Goal: Information Seeking & Learning: Compare options

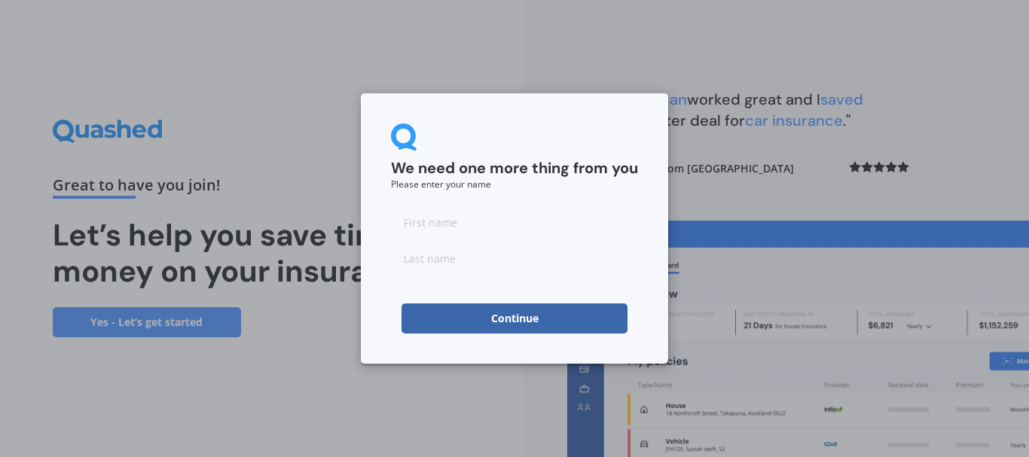
click at [430, 215] on input at bounding box center [514, 222] width 247 height 30
type input "Shelley"
click at [450, 261] on input at bounding box center [514, 258] width 247 height 30
type input "Olds"
click at [493, 319] on button "Continue" at bounding box center [514, 318] width 226 height 30
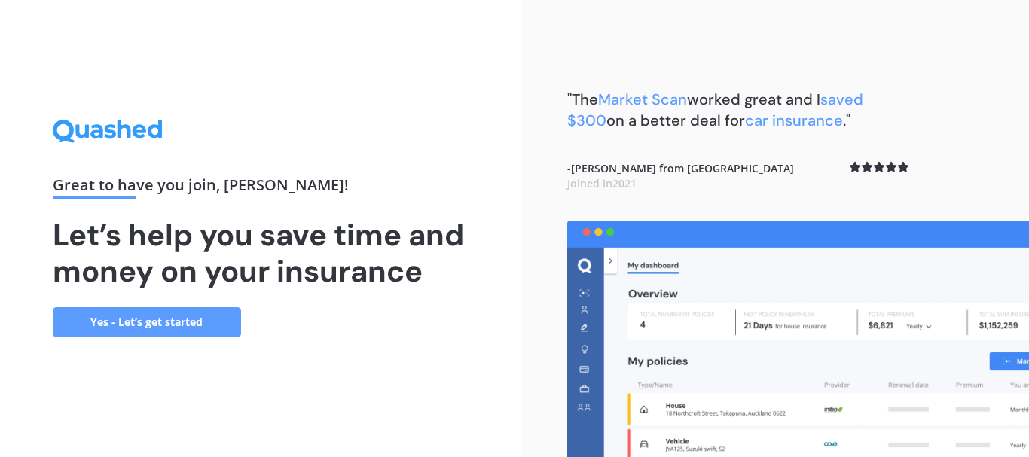
click at [134, 322] on link "Yes - Let’s get started" at bounding box center [147, 322] width 188 height 30
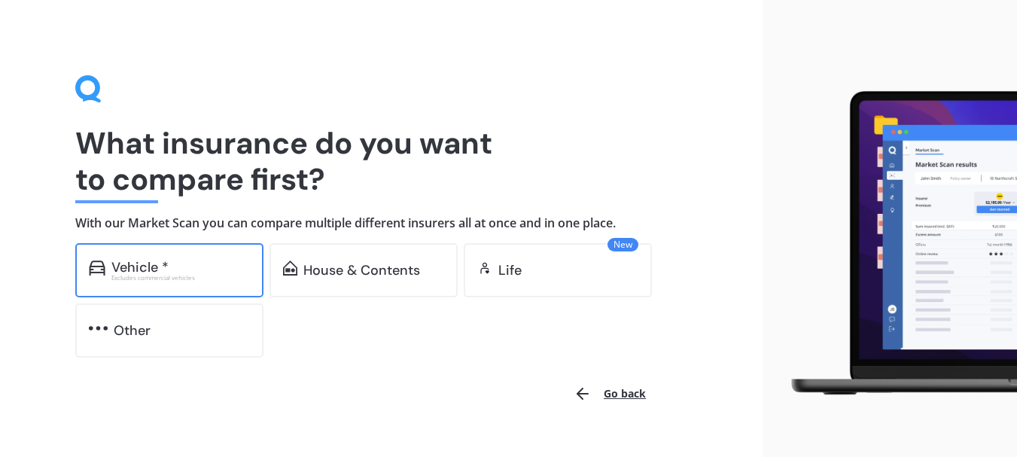
click at [136, 284] on div "Vehicle * Excludes commercial vehicles" at bounding box center [169, 270] width 188 height 54
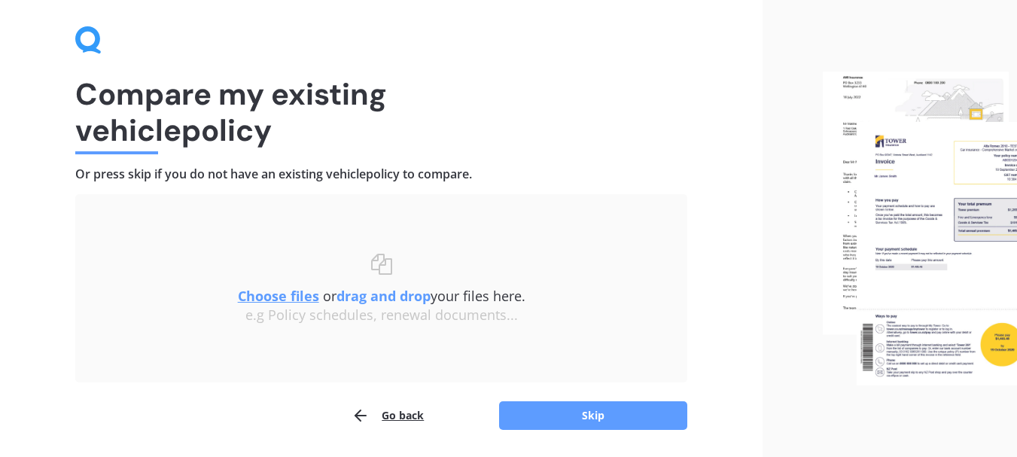
scroll to position [75, 0]
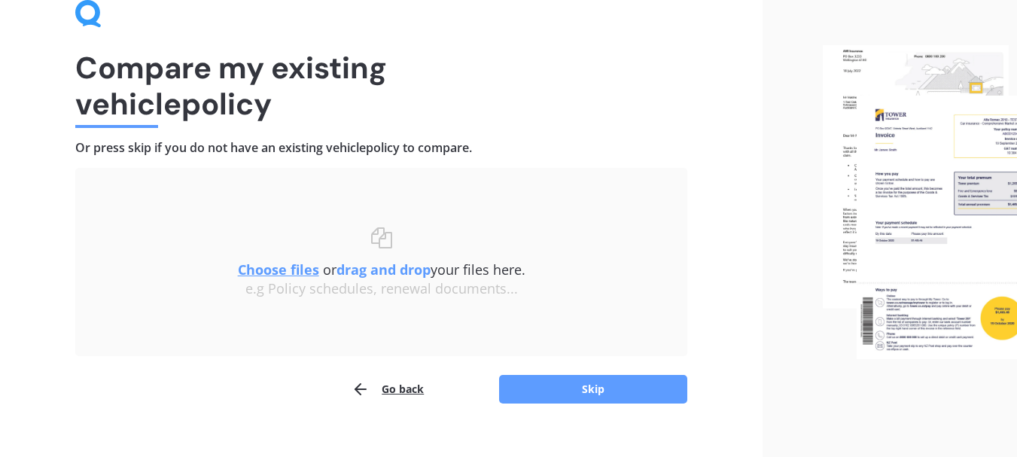
click at [265, 267] on u "Choose files" at bounding box center [278, 270] width 81 height 18
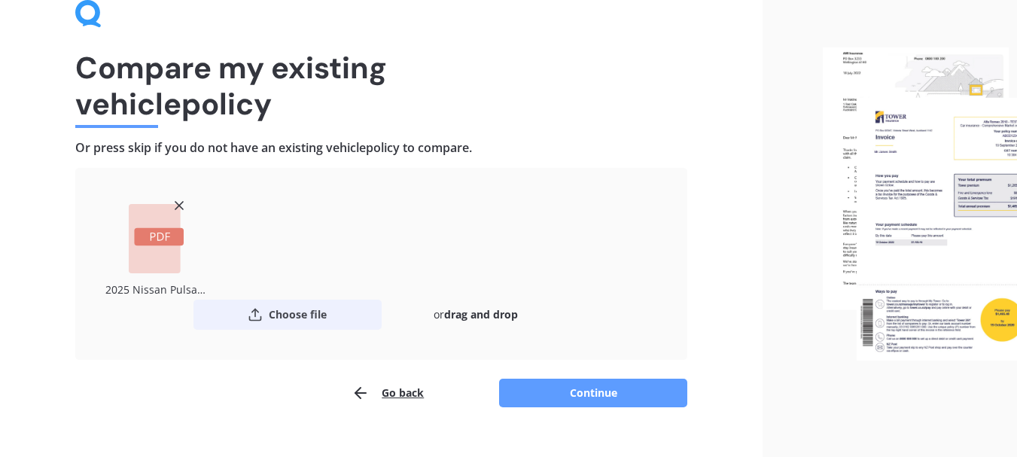
click at [300, 316] on button "Choose file" at bounding box center [288, 315] width 188 height 30
click at [564, 397] on button "Continue" at bounding box center [593, 393] width 188 height 29
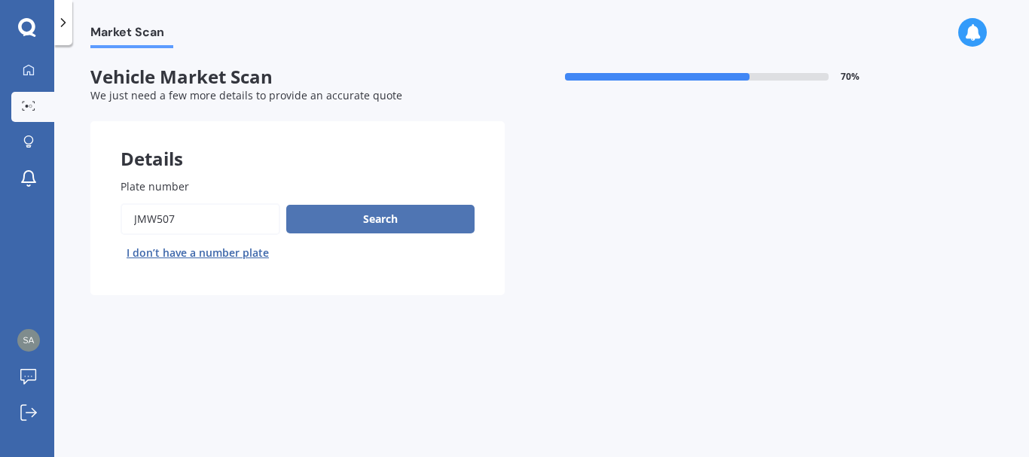
click at [392, 217] on button "Search" at bounding box center [380, 219] width 188 height 29
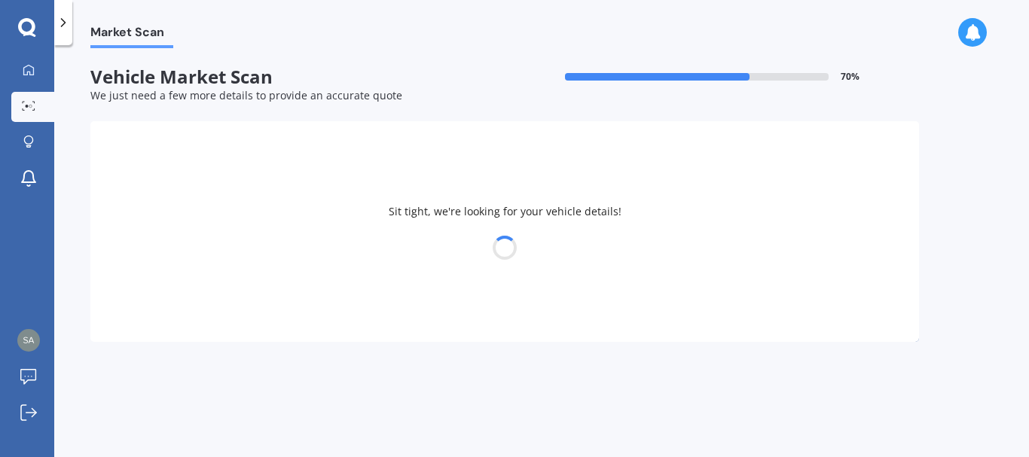
select select "NISSAN"
select select "X-TRAIL"
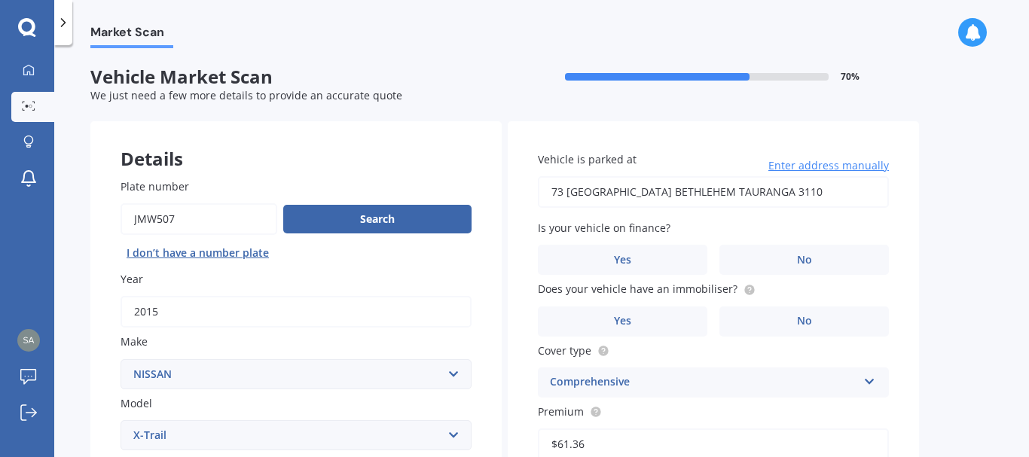
scroll to position [75, 0]
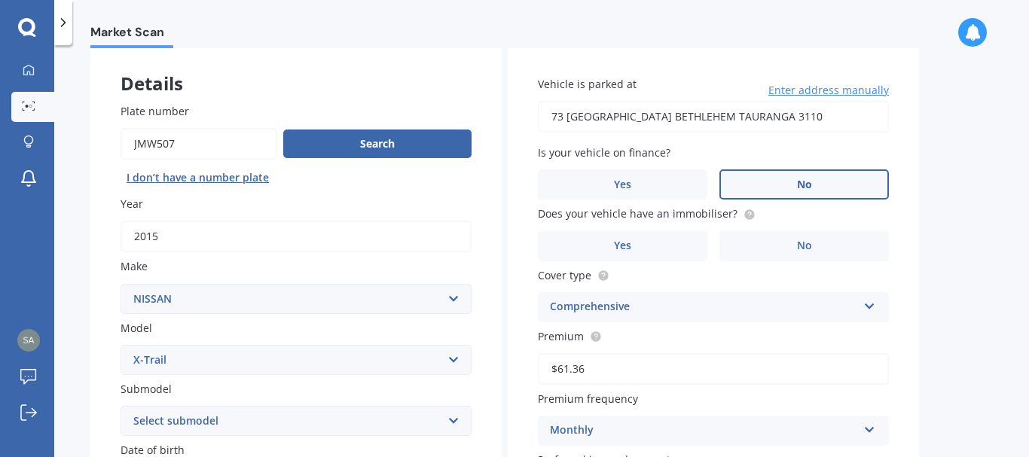
click at [815, 177] on label "No" at bounding box center [803, 184] width 169 height 30
click at [0, 0] on input "No" at bounding box center [0, 0] width 0 height 0
click at [641, 245] on label "Yes" at bounding box center [622, 246] width 169 height 30
click at [0, 0] on input "Yes" at bounding box center [0, 0] width 0 height 0
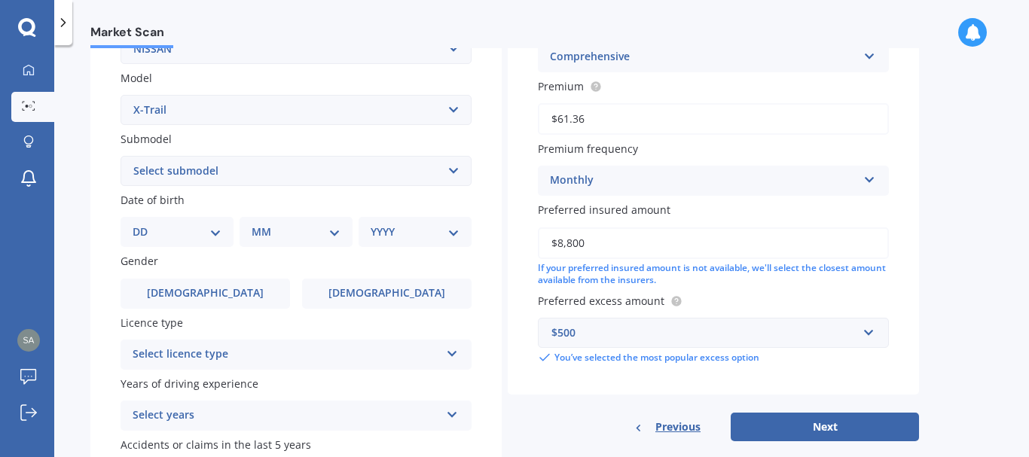
scroll to position [226, 0]
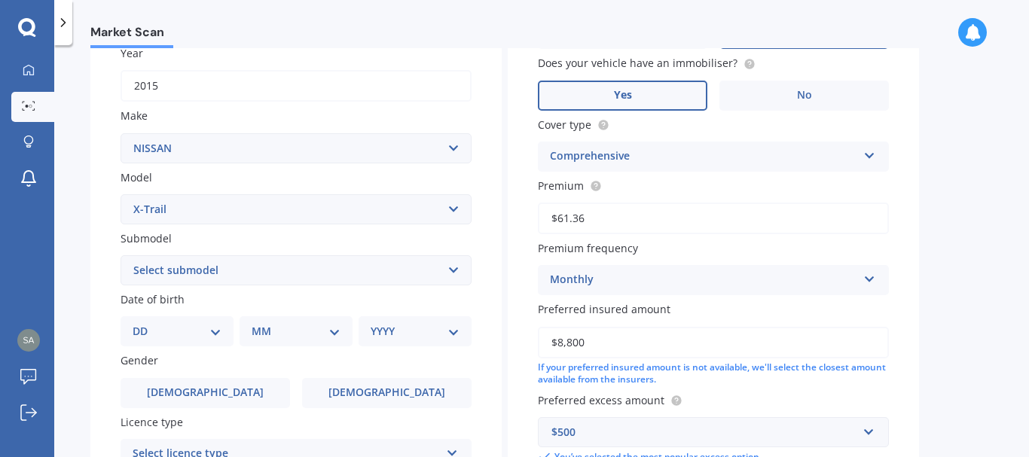
click at [453, 269] on select "Select submodel (All Other) 2000cc Hybrid 2WD non-turbo 4WD 20X Petrol ST ST 4W…" at bounding box center [295, 270] width 351 height 30
click at [223, 330] on div "DD 01 02 03 04 05 06 07 08 09 10 11 12 13 14 15 16 17 18 19 20 21 22 23 24 25 2…" at bounding box center [176, 331] width 113 height 30
click at [215, 333] on select "DD 01 02 03 04 05 06 07 08 09 10 11 12 13 14 15 16 17 18 19 20 21 22 23 24 25 2…" at bounding box center [177, 331] width 89 height 17
select select "26"
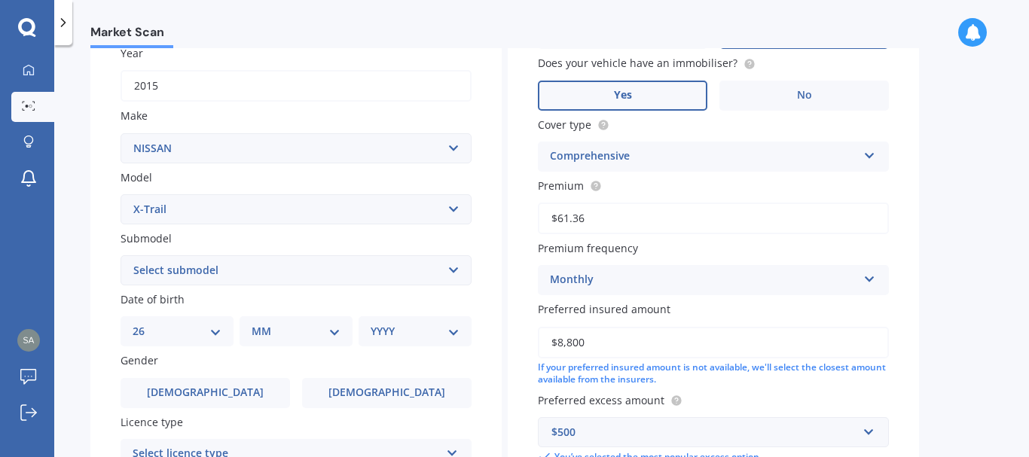
click at [145, 323] on select "DD 01 02 03 04 05 06 07 08 09 10 11 12 13 14 15 16 17 18 19 20 21 22 23 24 25 2…" at bounding box center [177, 331] width 89 height 17
click at [259, 325] on select "MM 01 02 03 04 05 06 07 08 09 10 11 12" at bounding box center [299, 331] width 83 height 17
select select "02"
click at [258, 323] on select "MM 01 02 03 04 05 06 07 08 09 10 11 12" at bounding box center [299, 331] width 83 height 17
click at [431, 334] on select "YYYY 2025 2024 2023 2022 2021 2020 2019 2018 2017 2016 2015 2014 2013 2012 2011…" at bounding box center [412, 331] width 83 height 17
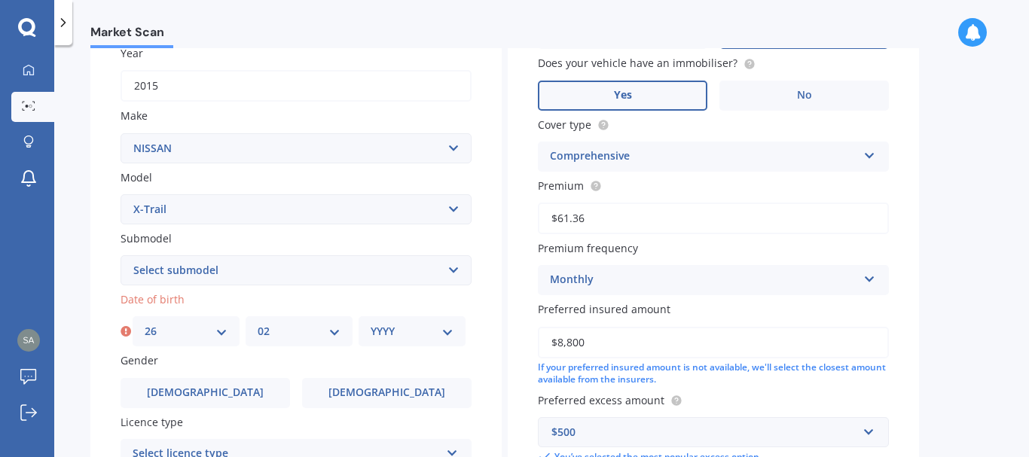
select select "1965"
click at [371, 323] on select "YYYY 2025 2024 2023 2022 2021 2020 2019 2018 2017 2016 2015 2014 2013 2012 2011…" at bounding box center [412, 331] width 83 height 17
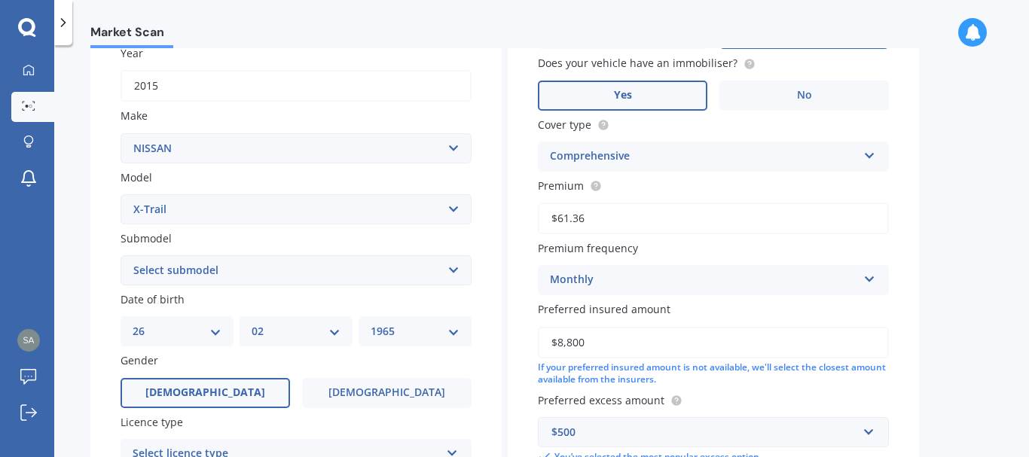
click at [224, 391] on label "Male" at bounding box center [204, 393] width 169 height 30
click at [0, 0] on input "Male" at bounding box center [0, 0] width 0 height 0
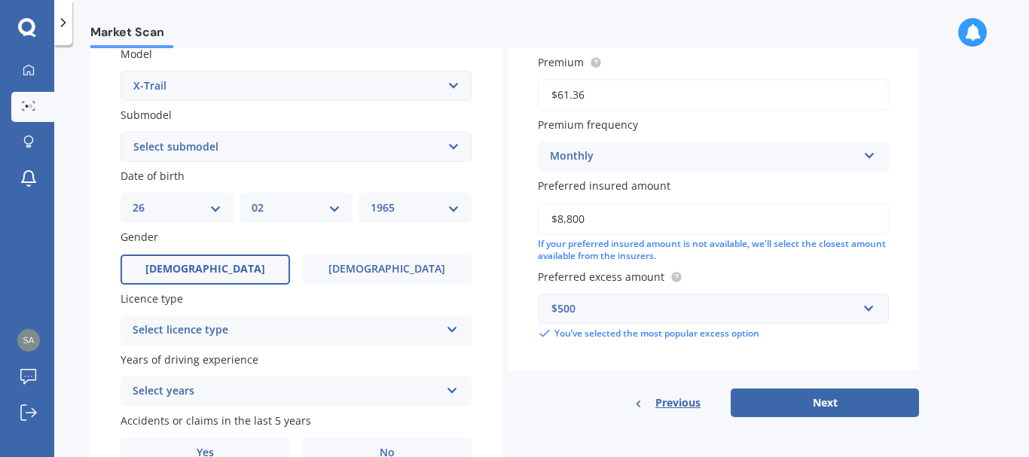
scroll to position [377, 0]
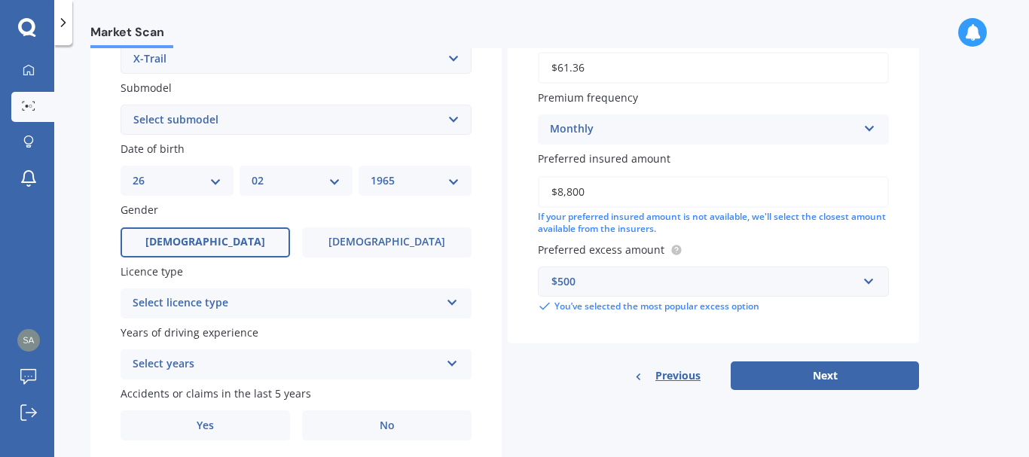
click at [237, 307] on div "Select licence type" at bounding box center [286, 303] width 307 height 18
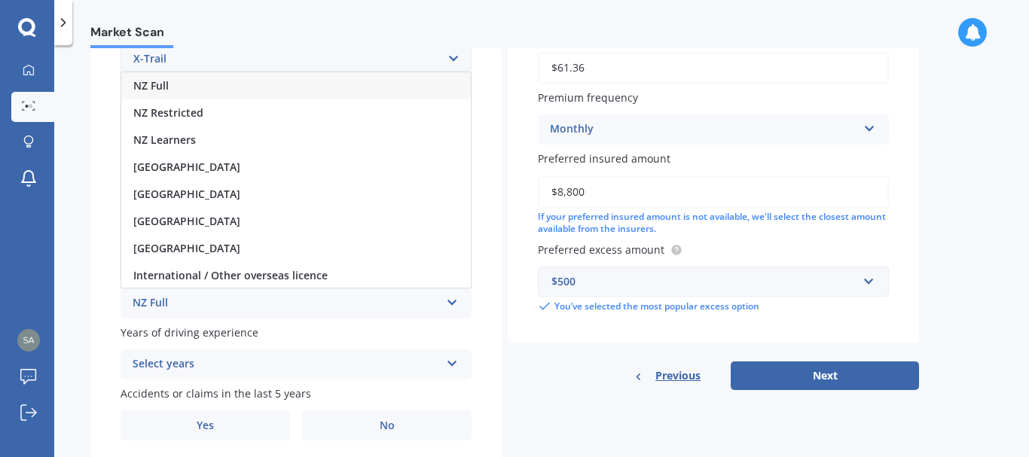
click at [171, 91] on div "NZ Full" at bounding box center [295, 85] width 349 height 27
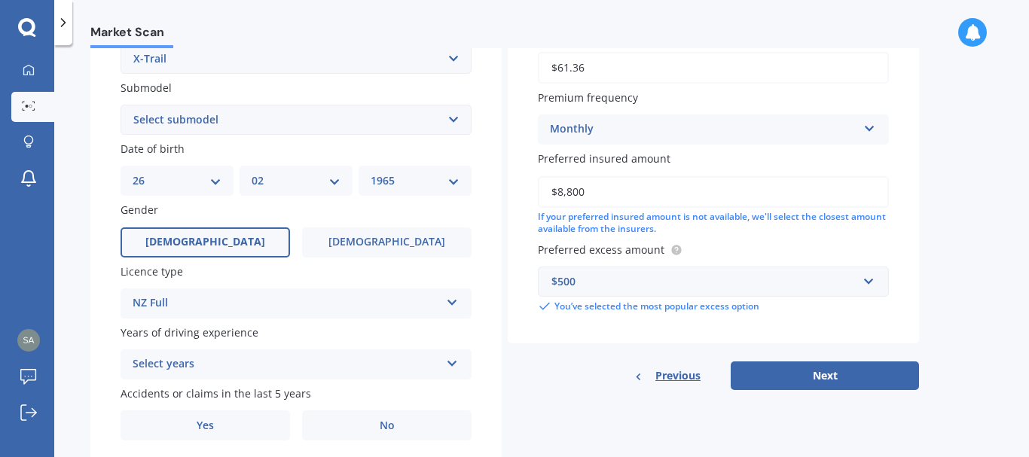
click at [200, 365] on div "Select years" at bounding box center [286, 364] width 307 height 18
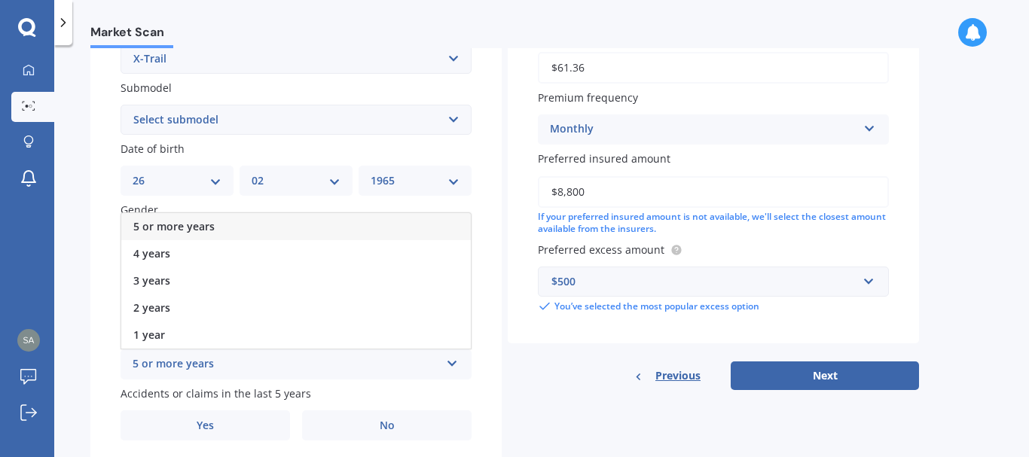
click at [186, 226] on span "5 or more years" at bounding box center [173, 226] width 81 height 14
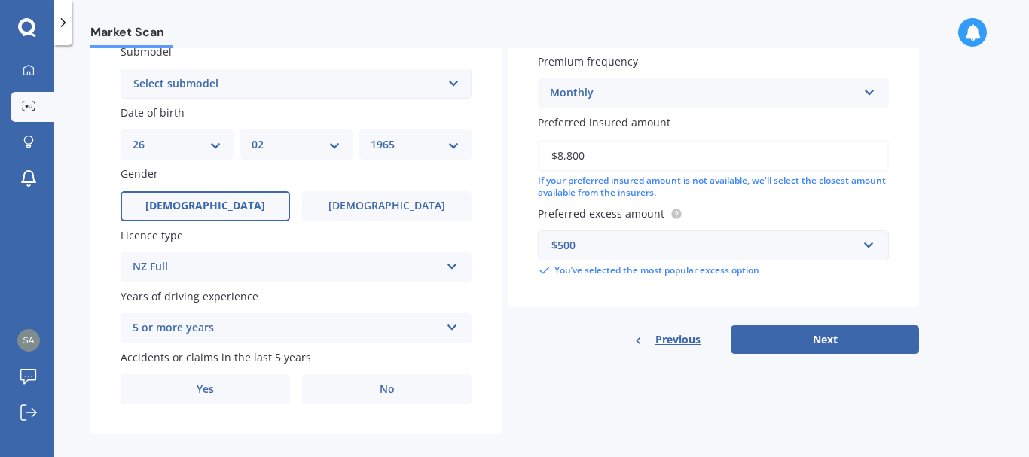
scroll to position [429, 0]
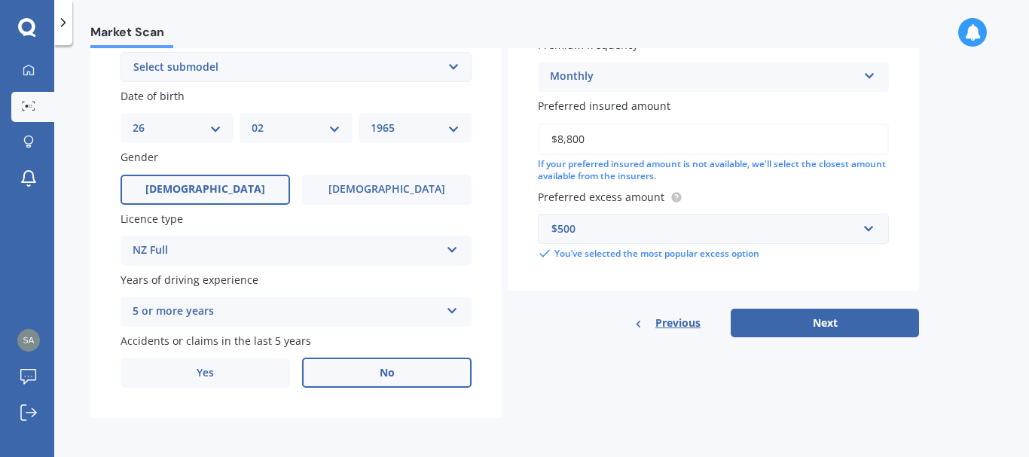
click at [395, 377] on label "No" at bounding box center [386, 373] width 169 height 30
click at [0, 0] on input "No" at bounding box center [0, 0] width 0 height 0
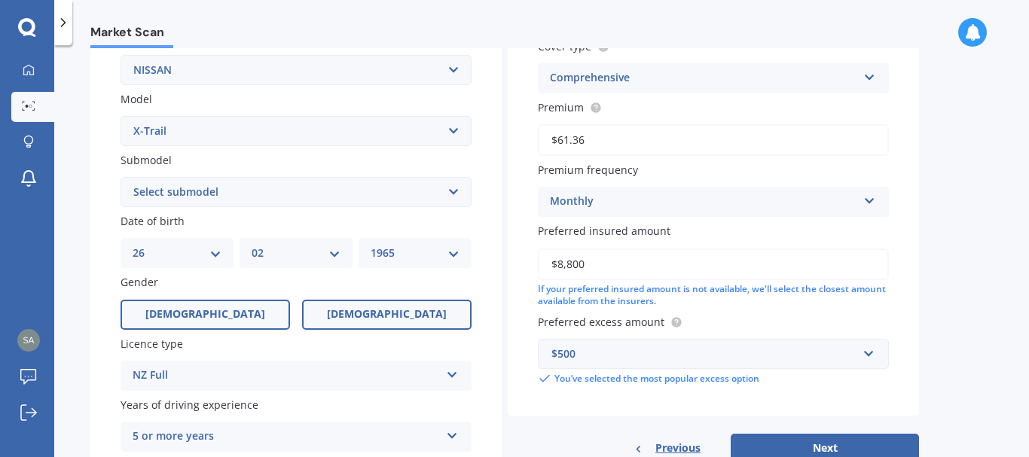
scroll to position [279, 0]
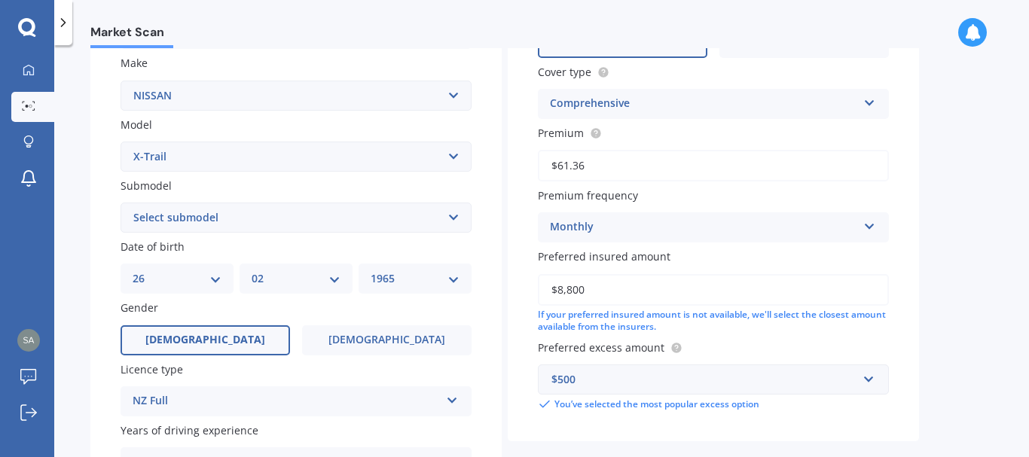
click at [317, 224] on select "Select submodel (All Other) 2000cc Hybrid 2WD non-turbo 4WD 20X Petrol ST ST 4W…" at bounding box center [295, 218] width 351 height 30
click at [197, 224] on select "Select submodel (All Other) 2000cc Hybrid 2WD non-turbo 4WD 20X Petrol ST ST 4W…" at bounding box center [295, 218] width 351 height 30
select select "ST"
click at [120, 203] on select "Select submodel (All Other) 2000cc Hybrid 2WD non-turbo 4WD 20X Petrol ST ST 4W…" at bounding box center [295, 218] width 351 height 30
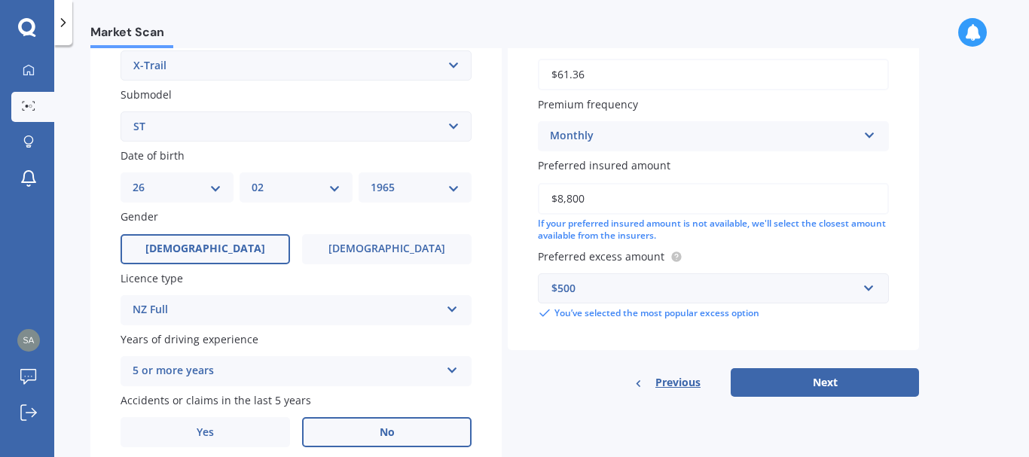
scroll to position [377, 0]
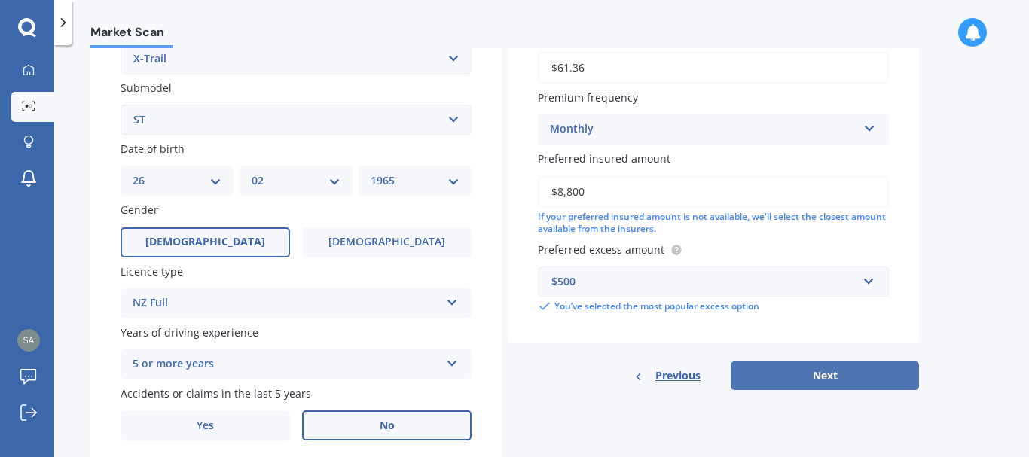
click at [803, 371] on button "Next" at bounding box center [824, 375] width 188 height 29
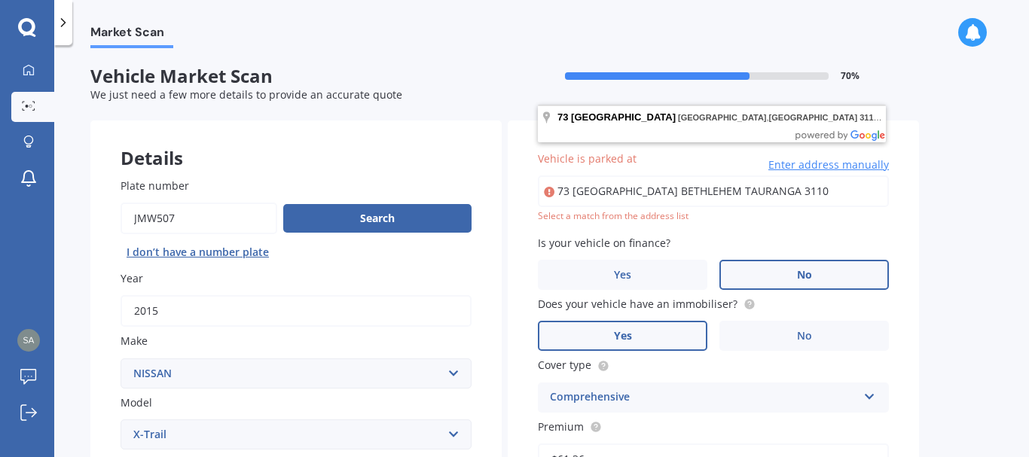
scroll to position [0, 0]
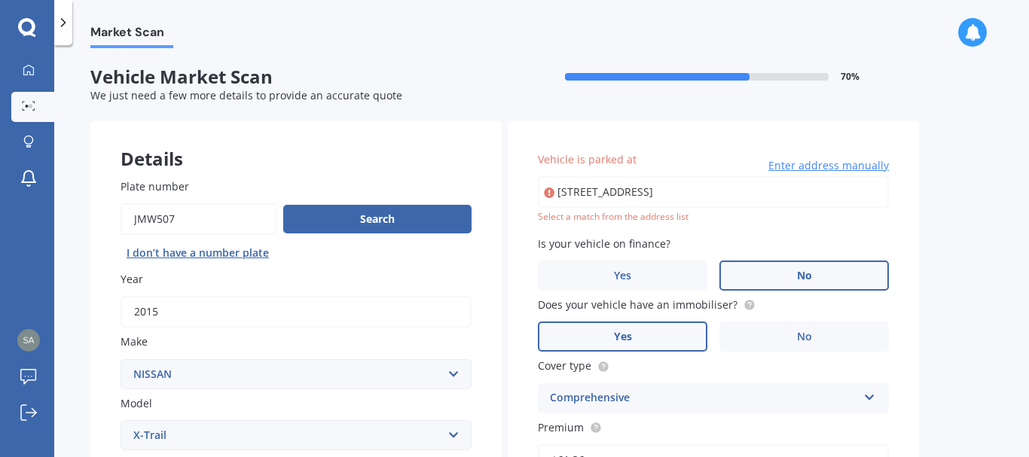
type input "73 Hawkridge Heights, Bethlehem, Tauranga 3110"
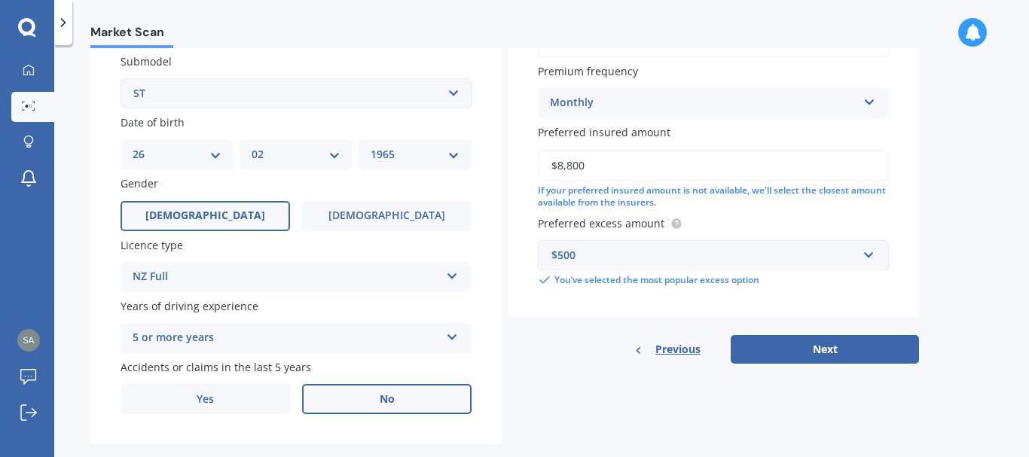
scroll to position [429, 0]
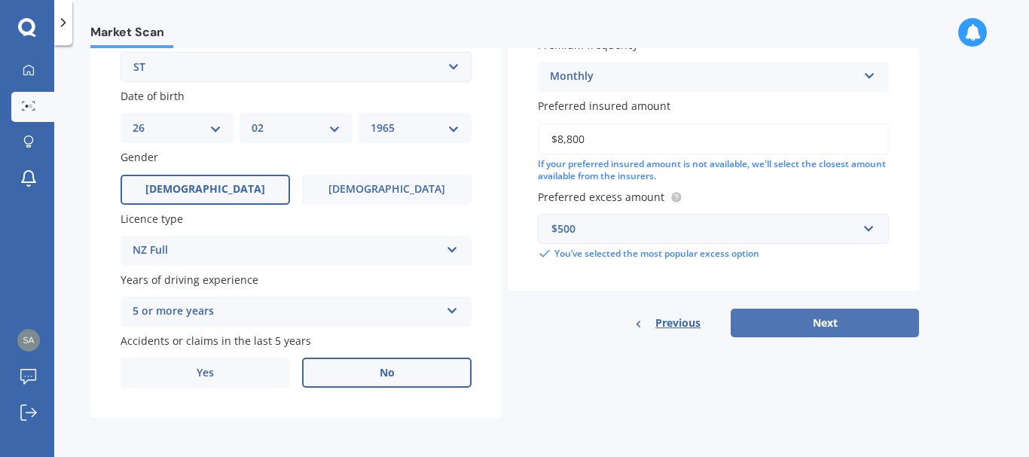
click at [804, 327] on button "Next" at bounding box center [824, 323] width 188 height 29
select select "26"
select select "02"
select select "1965"
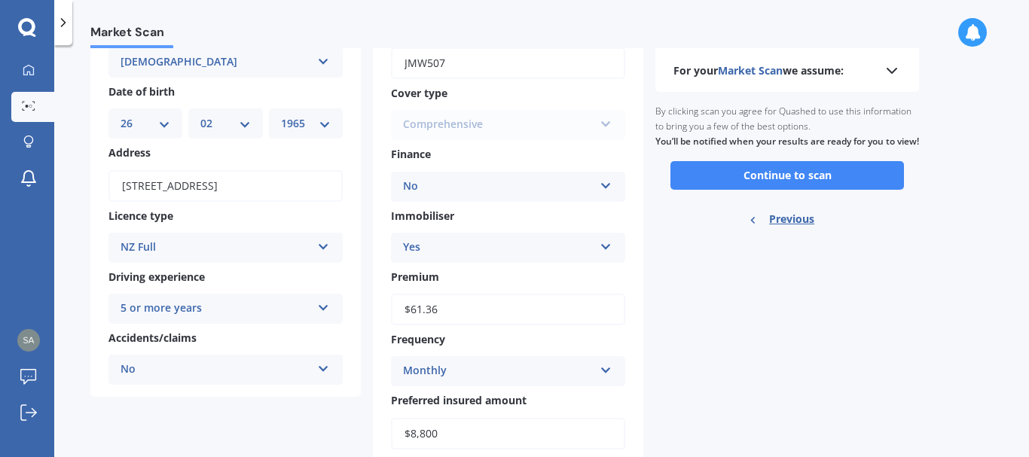
scroll to position [0, 0]
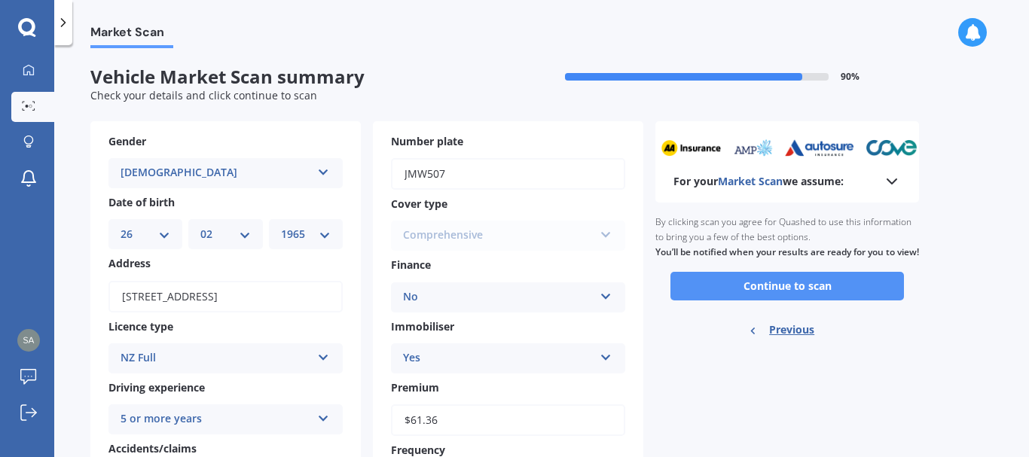
click at [712, 300] on button "Continue to scan" at bounding box center [786, 286] width 233 height 29
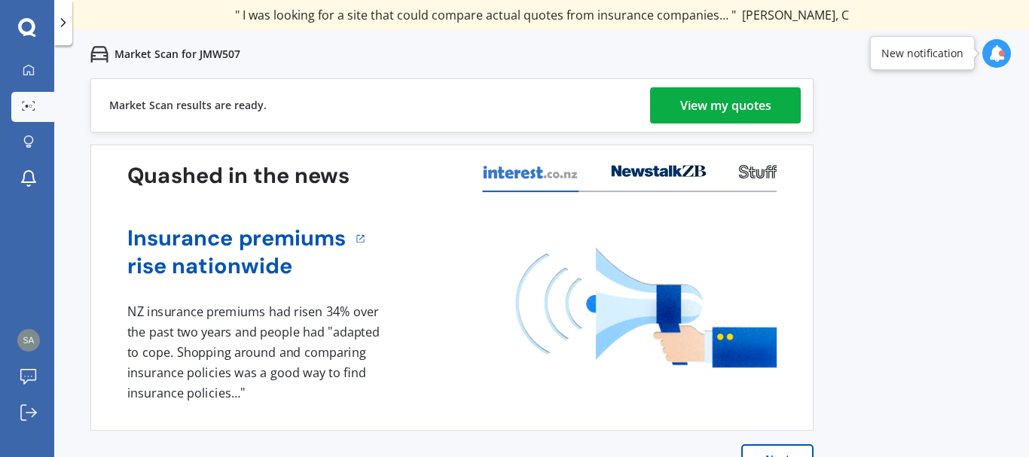
click at [723, 99] on div "View my quotes" at bounding box center [725, 105] width 91 height 36
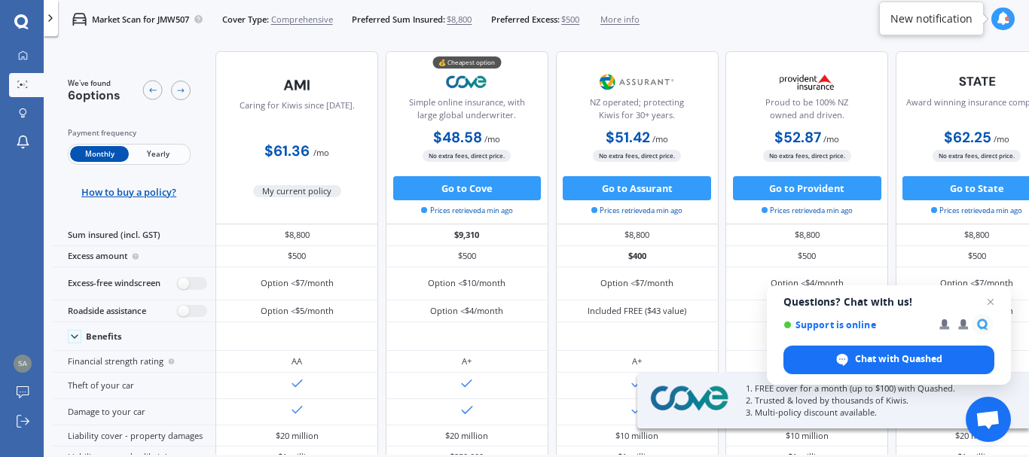
click at [990, 456] on html "We are experiencing high volume of Market Scans . Just a heads up we will have …" at bounding box center [514, 228] width 1029 height 457
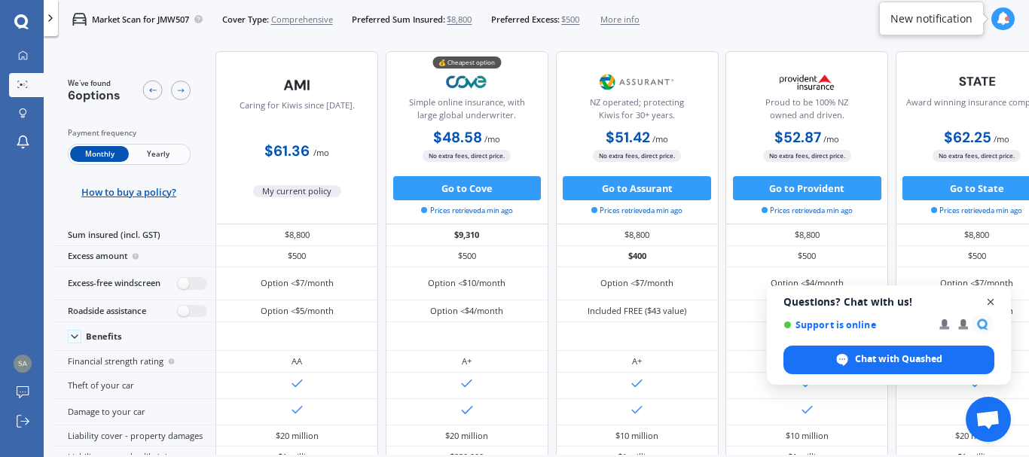
click at [990, 303] on span "Close chat" at bounding box center [990, 302] width 19 height 19
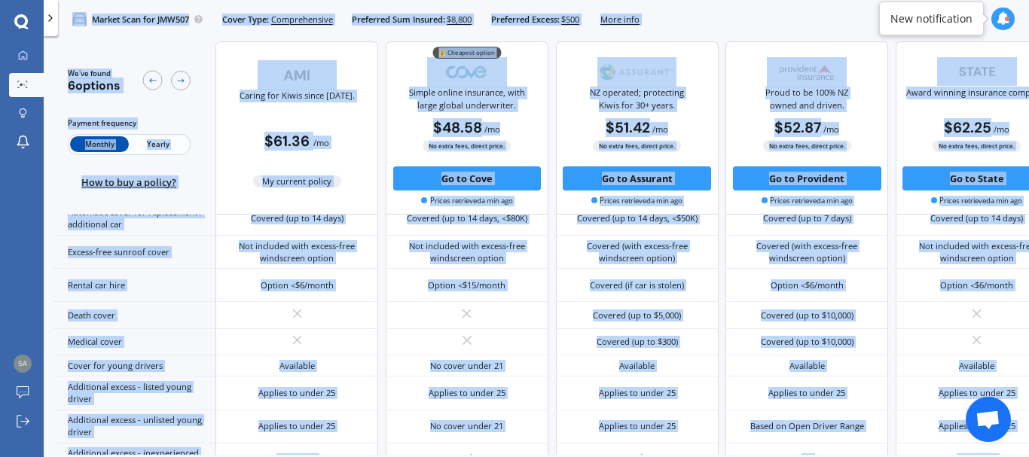
scroll to position [802, 0]
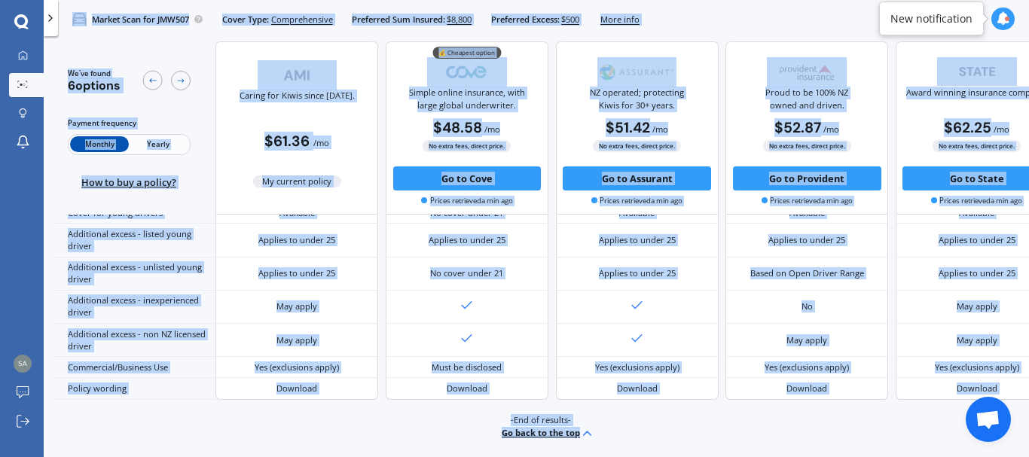
drag, startPoint x: 71, startPoint y: 10, endPoint x: 752, endPoint y: 430, distance: 800.7
click at [750, 430] on div "Market Scan for JMW507 Cover Type: Comprehensive Preferred Sum Insured: $8,800 …" at bounding box center [536, 228] width 985 height 457
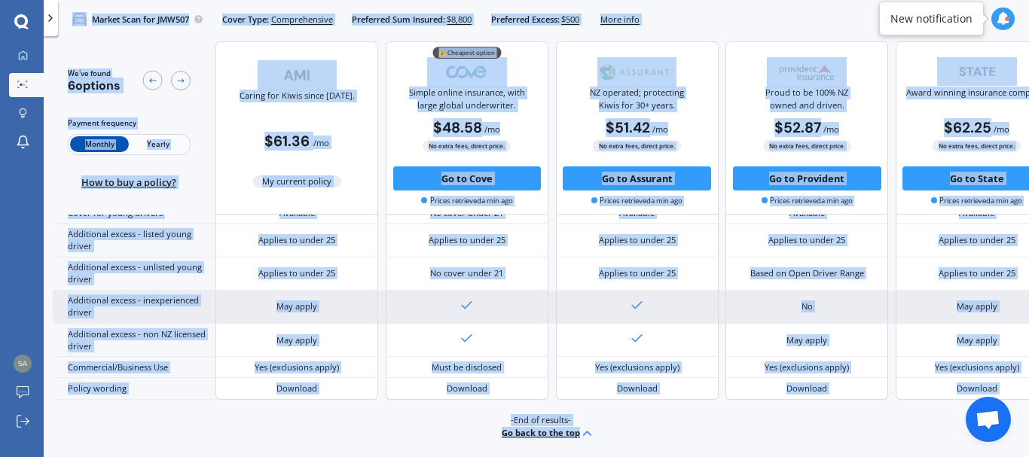
copy div "Market Scan for JMW507 Cover Type: Comprehensive Preferred Sum Insured: $8,800 …"
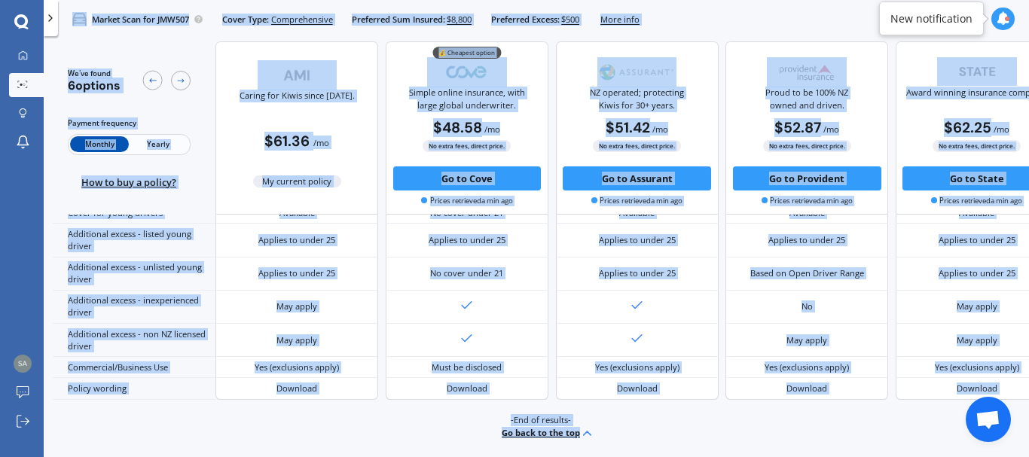
click at [554, 428] on button "Go back to the top" at bounding box center [548, 433] width 93 height 14
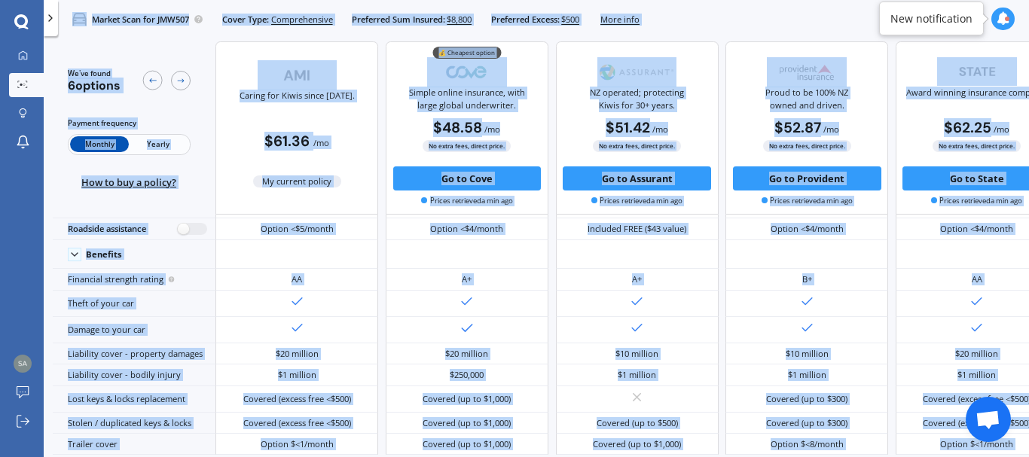
scroll to position [0, 0]
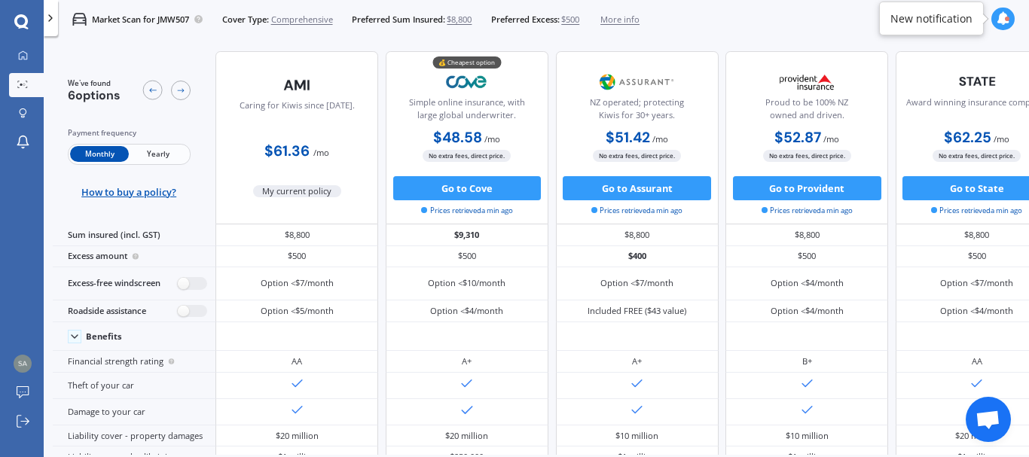
click at [53, 19] on icon at bounding box center [50, 18] width 12 height 12
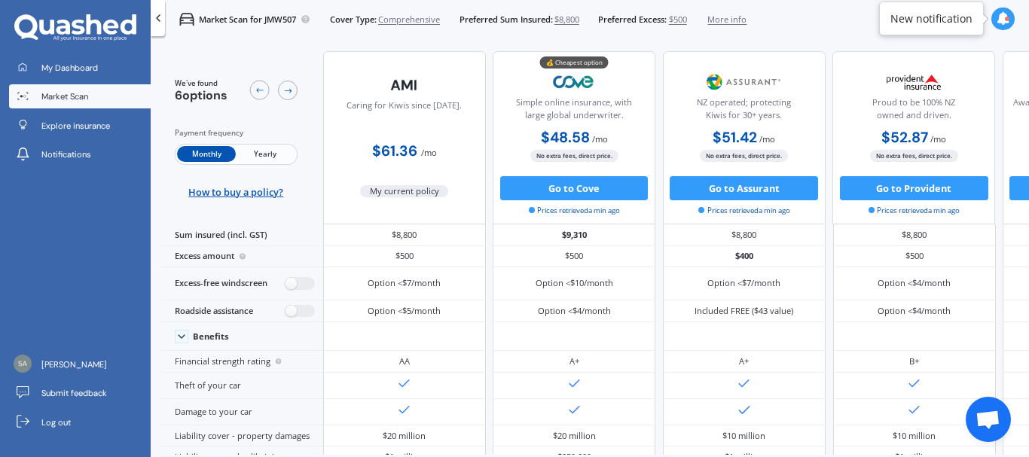
click at [157, 14] on icon at bounding box center [158, 18] width 12 height 12
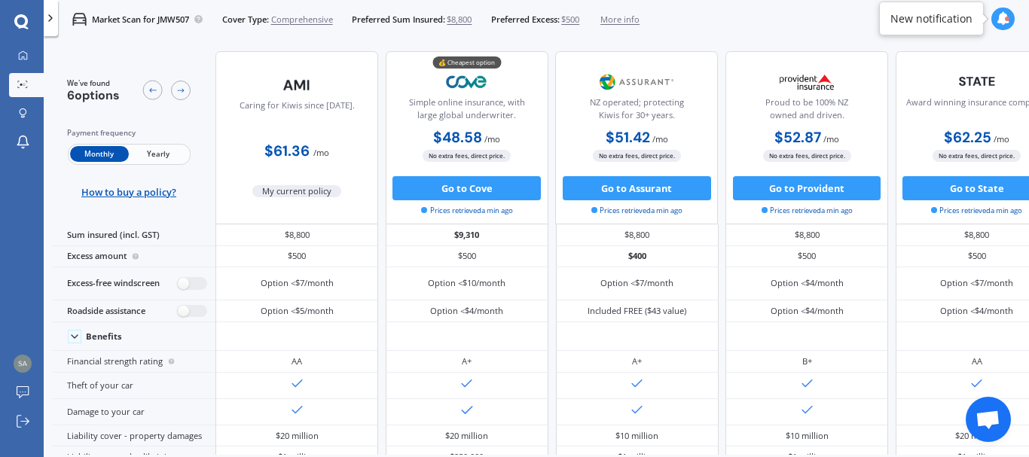
click at [1005, 23] on icon at bounding box center [1003, 19] width 14 height 14
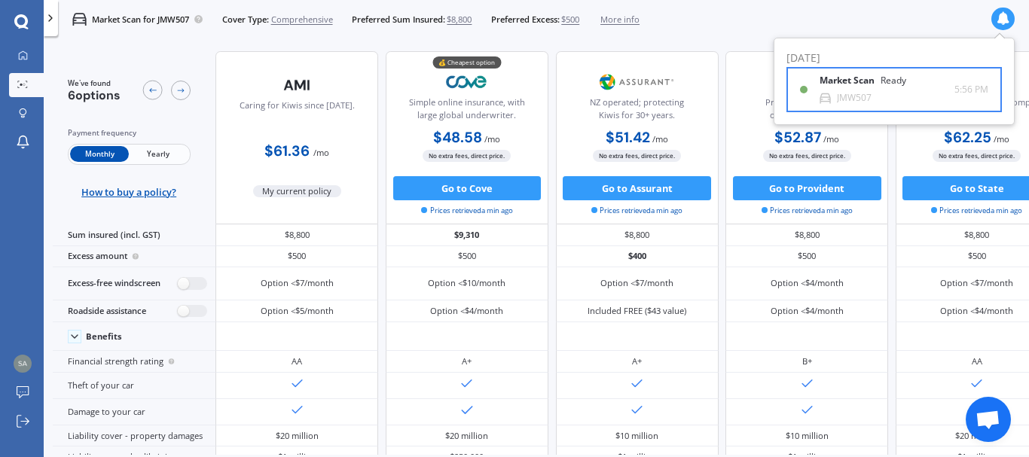
click at [881, 81] on div "Ready" at bounding box center [893, 80] width 26 height 11
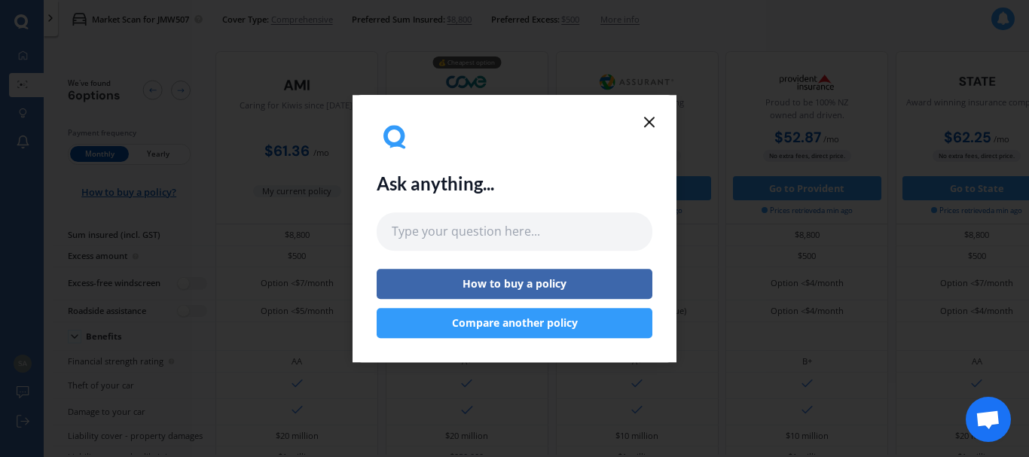
click at [569, 327] on button "Compare another policy" at bounding box center [515, 323] width 276 height 30
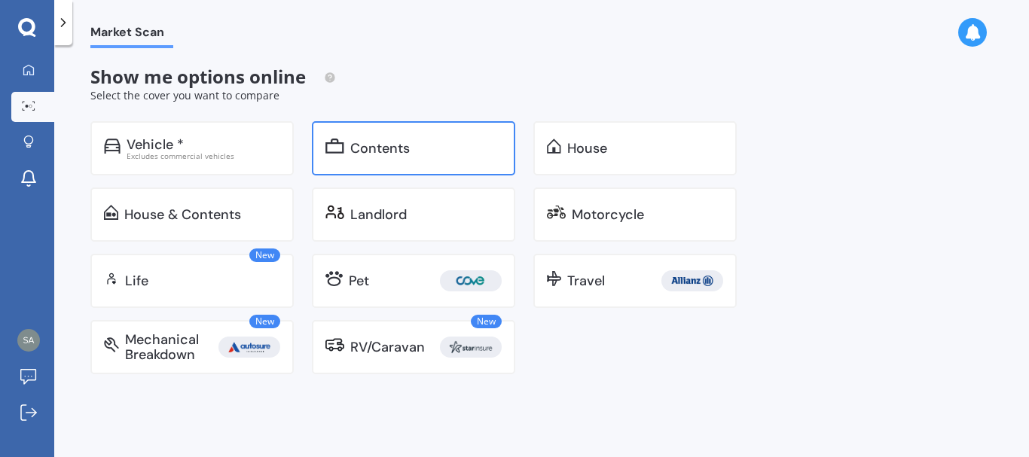
click at [373, 145] on div "Contents" at bounding box center [379, 148] width 59 height 15
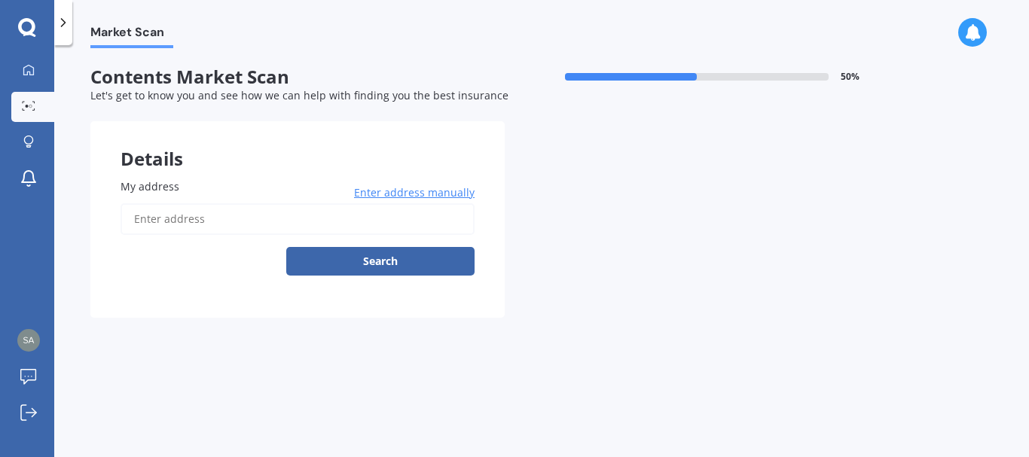
click at [160, 218] on input "My address" at bounding box center [297, 219] width 354 height 32
type input "73 Hawkridge Heights, Bethlehem, Tauranga 3110"
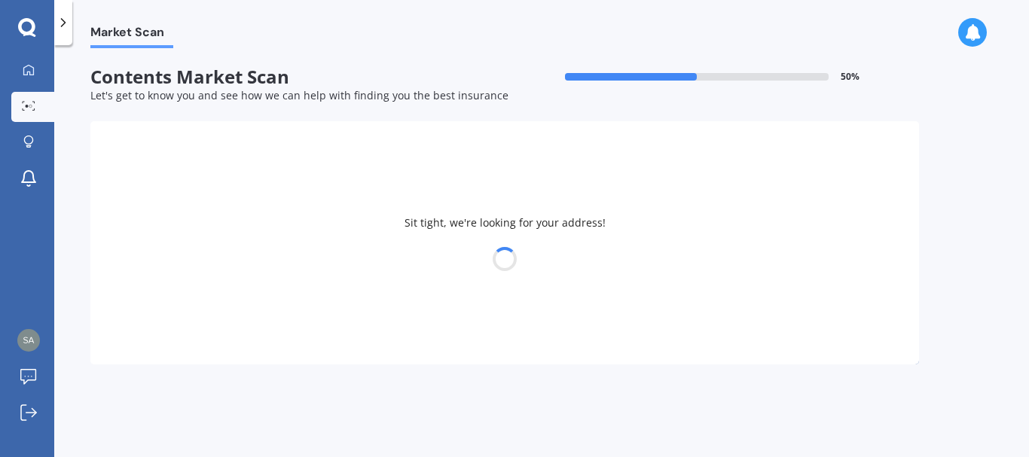
select select "26"
select select "02"
select select "1965"
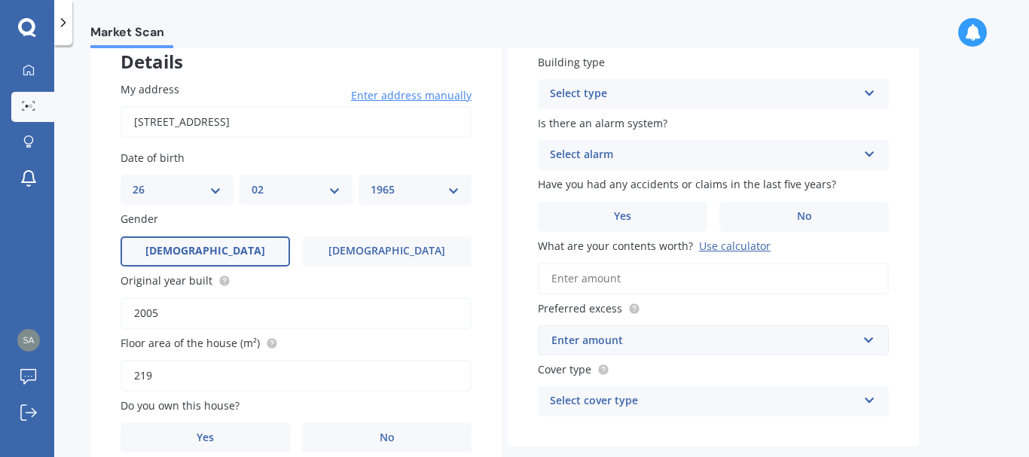
scroll to position [172, 0]
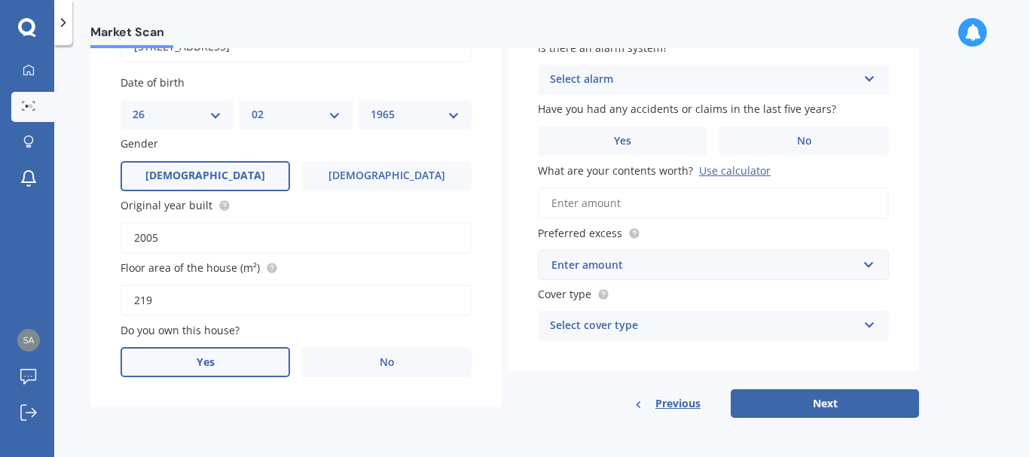
click at [251, 365] on label "Yes" at bounding box center [204, 362] width 169 height 30
click at [0, 0] on input "Yes" at bounding box center [0, 0] width 0 height 0
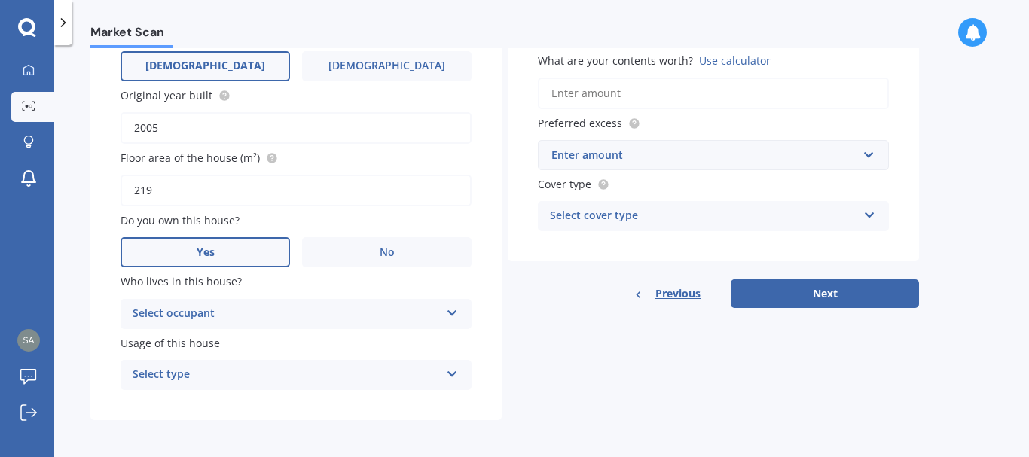
scroll to position [285, 0]
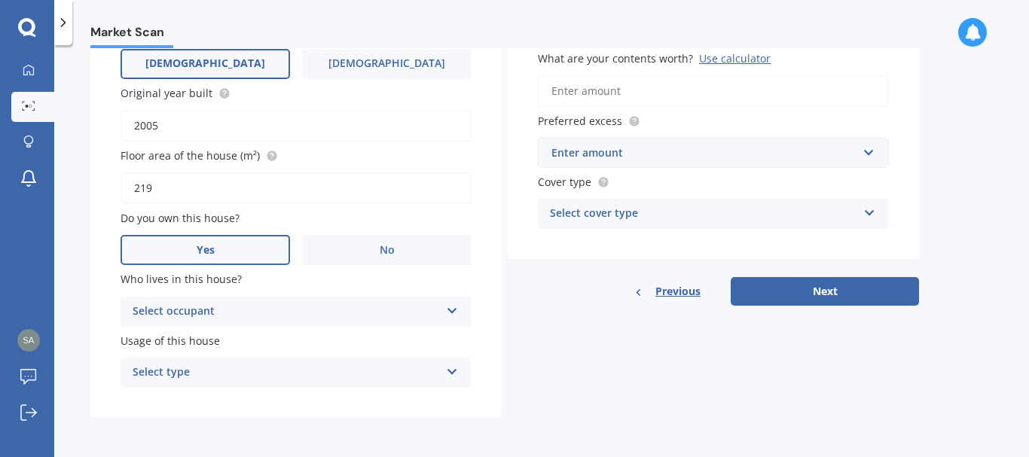
click at [413, 316] on div "Select occupant" at bounding box center [286, 312] width 307 height 18
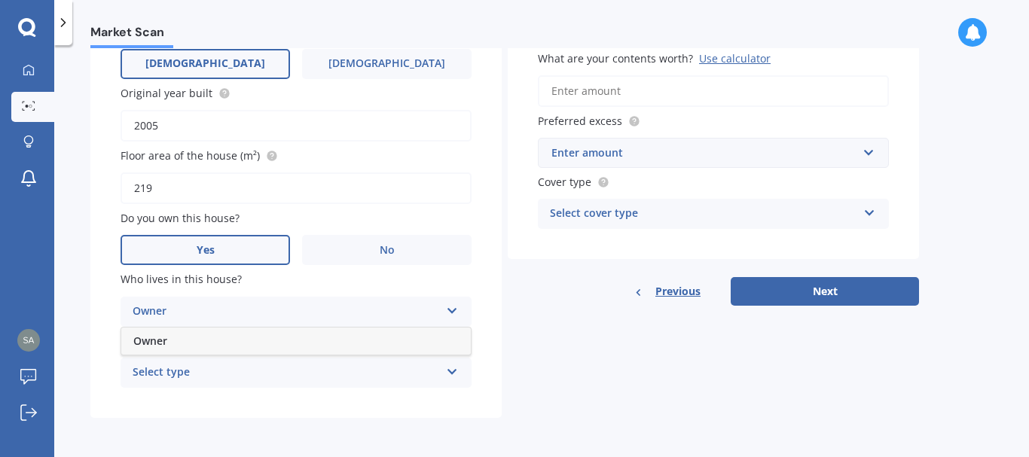
click at [391, 346] on div "Owner" at bounding box center [295, 341] width 349 height 27
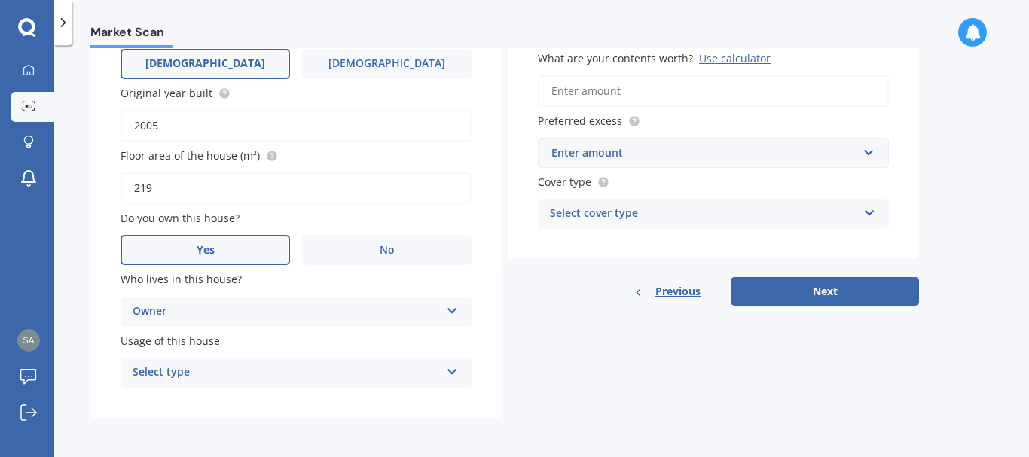
click at [388, 380] on div "Select type" at bounding box center [286, 373] width 307 height 18
click at [375, 407] on div "Permanent" at bounding box center [295, 402] width 349 height 27
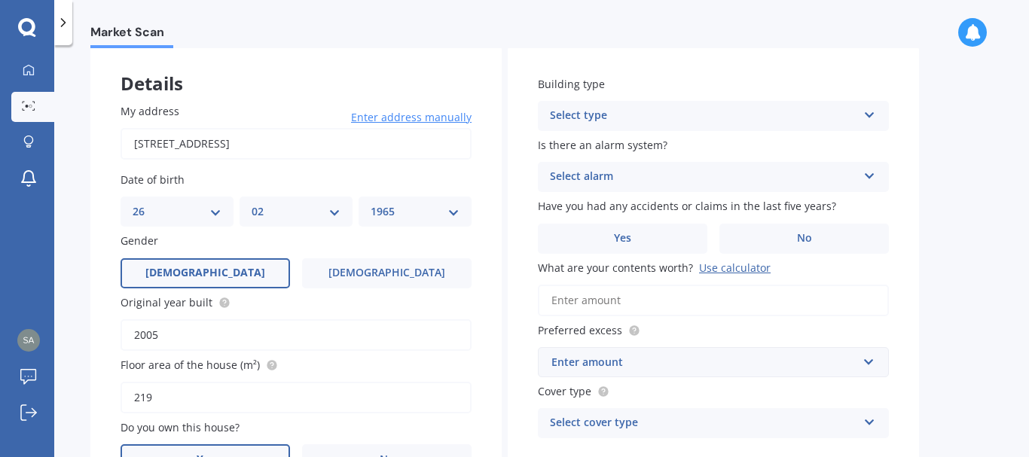
scroll to position [0, 0]
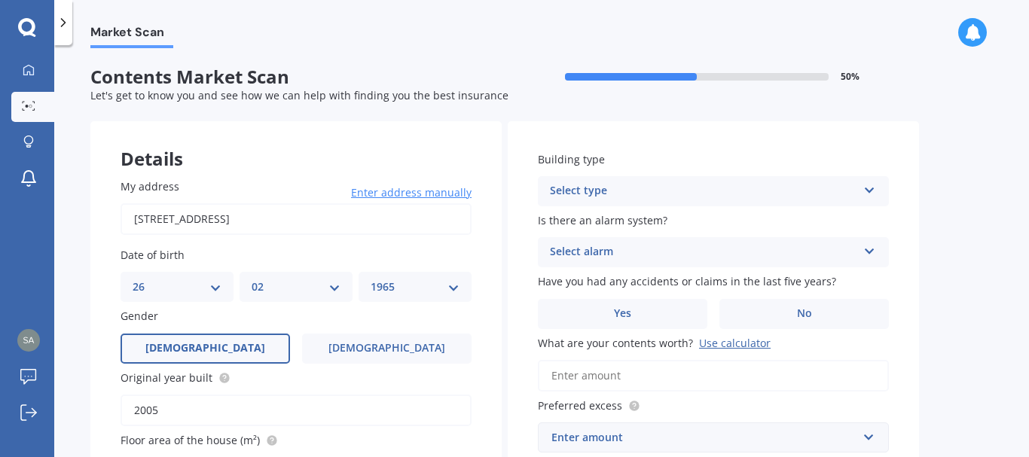
click at [663, 198] on div "Select type" at bounding box center [703, 191] width 307 height 18
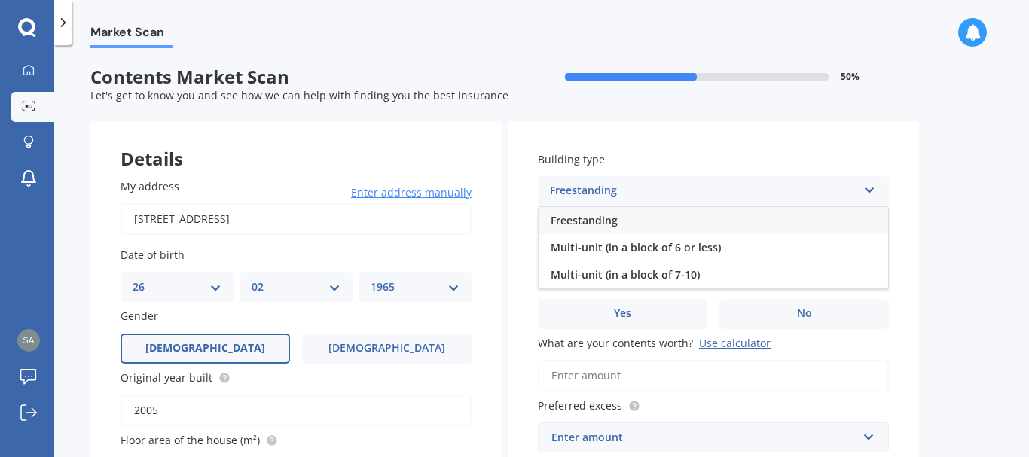
click at [656, 227] on div "Freestanding" at bounding box center [712, 220] width 349 height 27
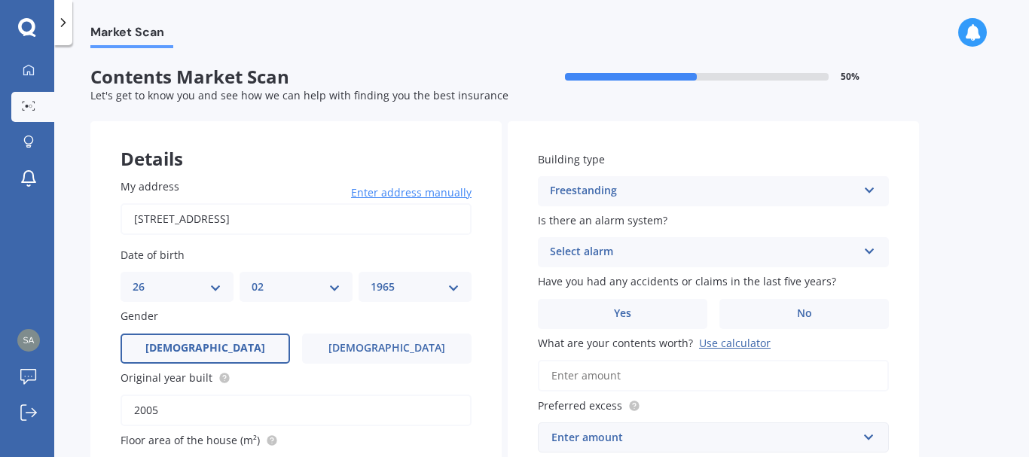
click at [630, 248] on div "Select alarm" at bounding box center [703, 252] width 307 height 18
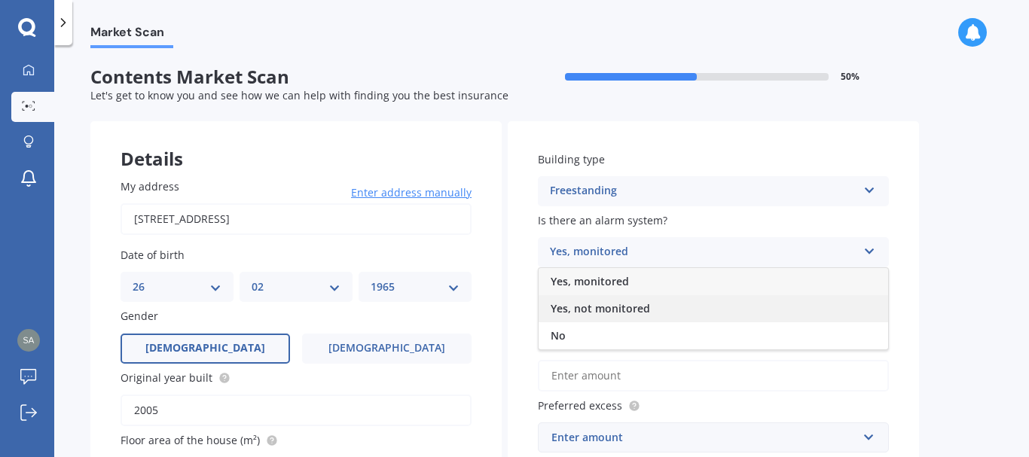
click at [615, 311] on span "Yes, not monitored" at bounding box center [600, 308] width 99 height 14
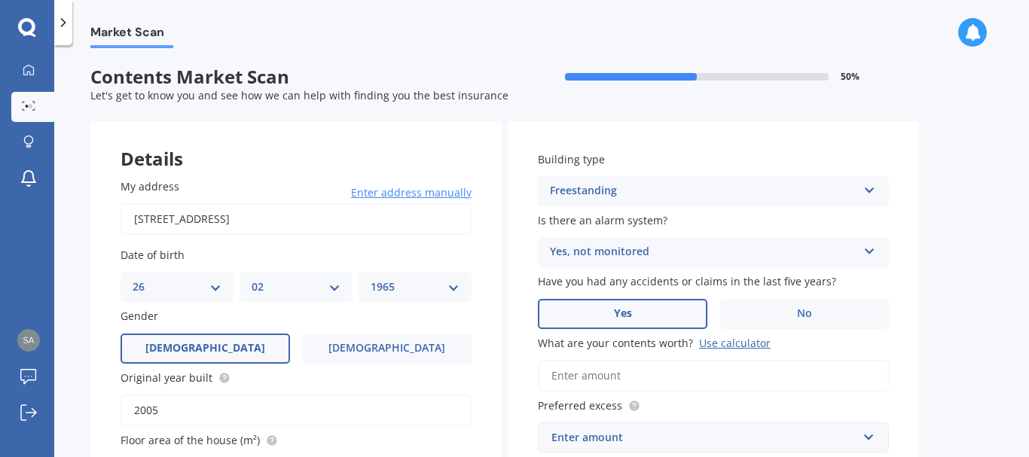
click at [618, 316] on span "Yes" at bounding box center [623, 313] width 18 height 13
click at [0, 0] on input "Yes" at bounding box center [0, 0] width 0 height 0
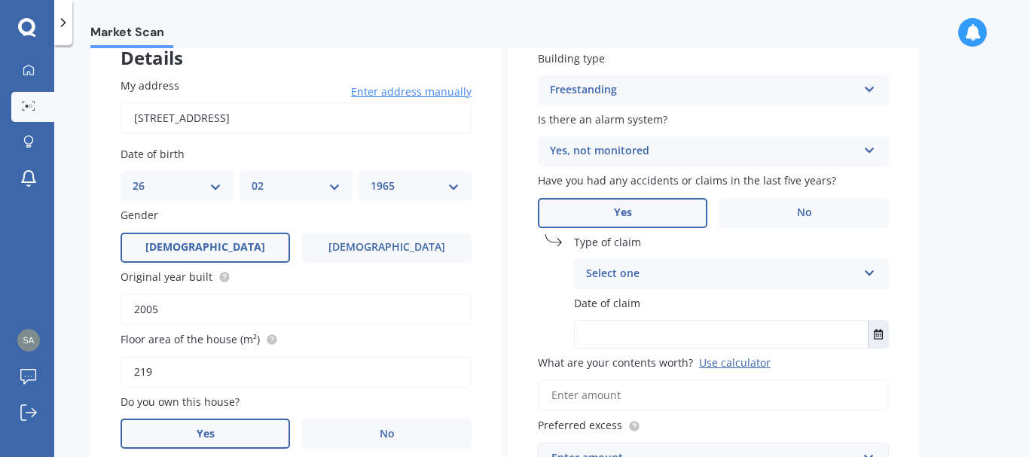
scroll to position [151, 0]
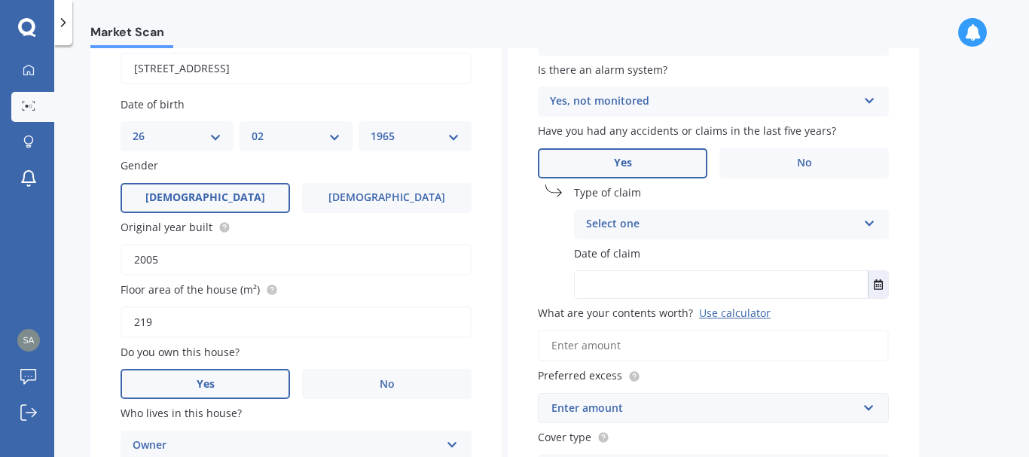
click at [637, 222] on div "Select one" at bounding box center [721, 224] width 271 height 18
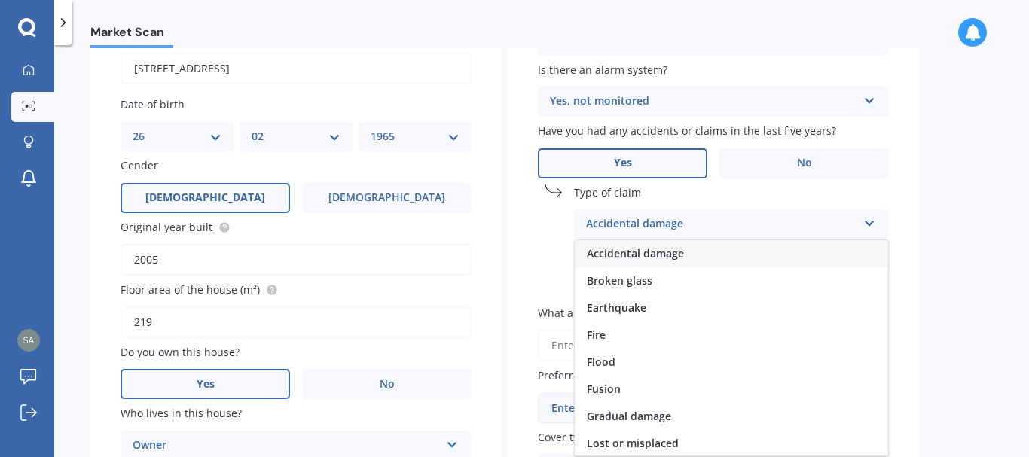
click at [648, 256] on span "Accidental damage" at bounding box center [635, 253] width 97 height 14
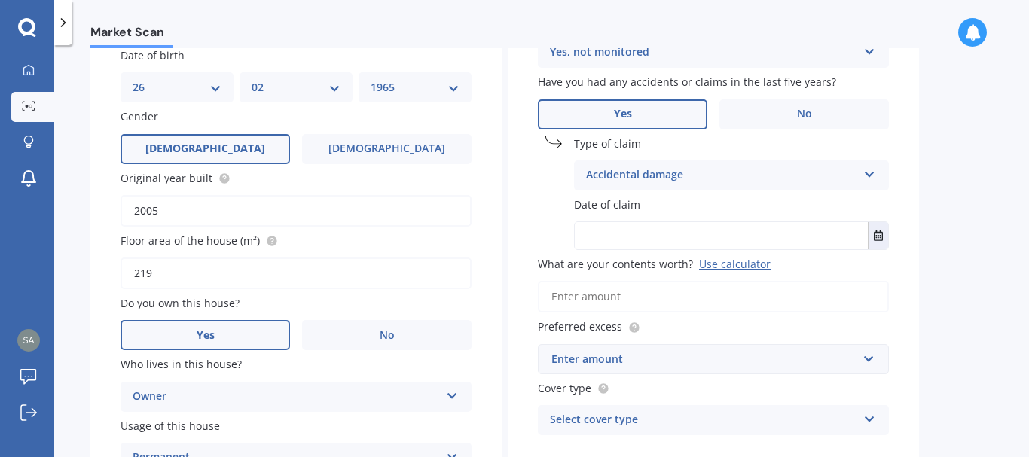
scroll to position [226, 0]
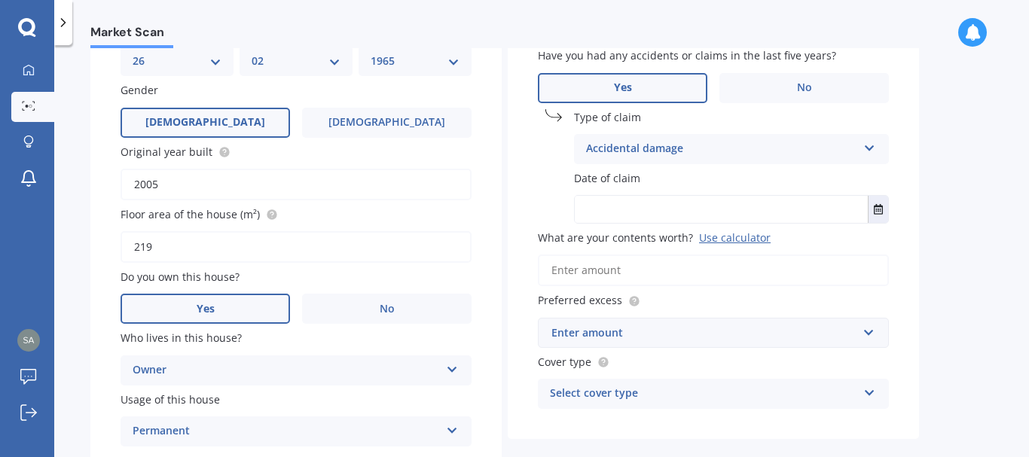
click at [646, 189] on div "Date of claim" at bounding box center [713, 196] width 351 height 53
click at [630, 181] on span "Date of claim" at bounding box center [607, 178] width 66 height 14
click at [883, 219] on button "Select date" at bounding box center [878, 209] width 20 height 27
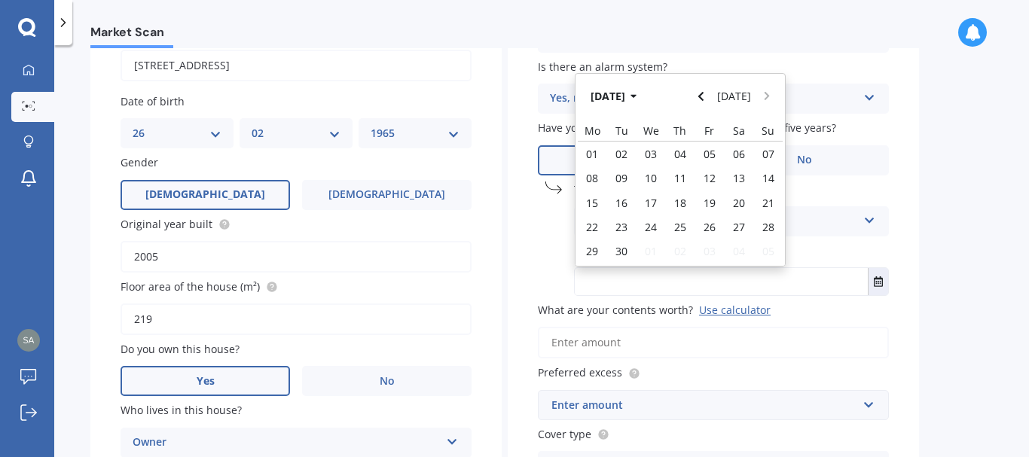
scroll to position [56, 0]
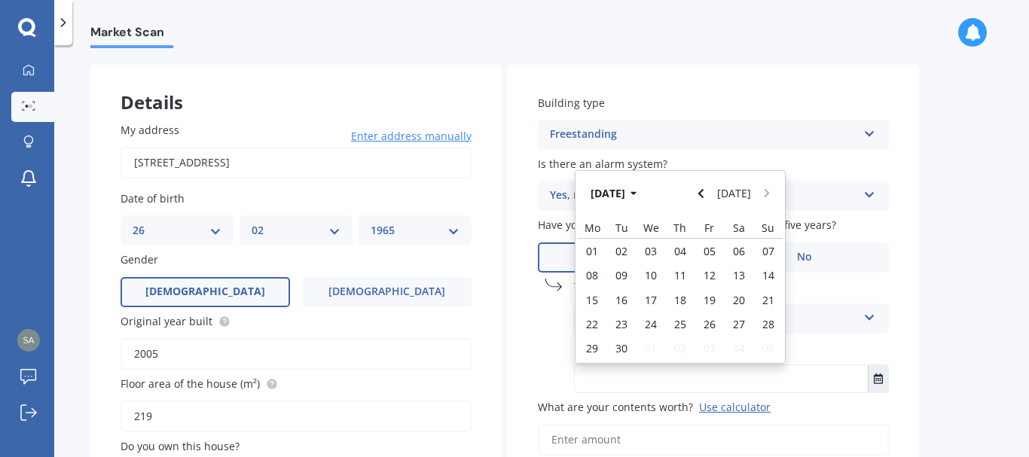
click at [637, 197] on icon "button" at bounding box center [633, 193] width 7 height 11
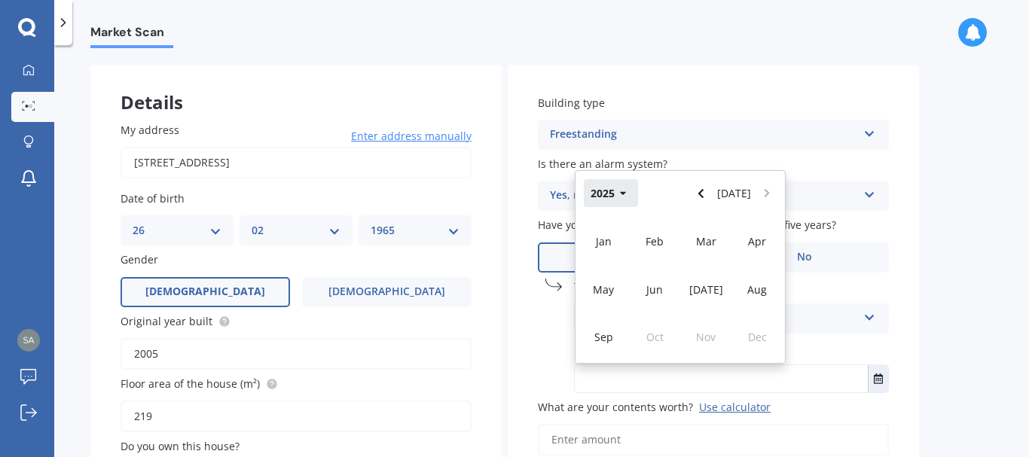
click at [617, 191] on button "2025" at bounding box center [611, 192] width 54 height 27
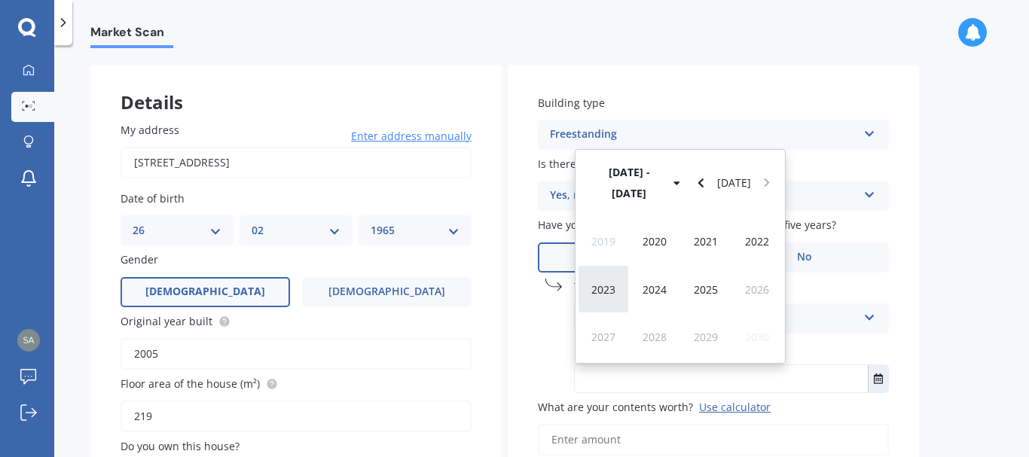
click at [599, 284] on span "2023" at bounding box center [603, 289] width 24 height 14
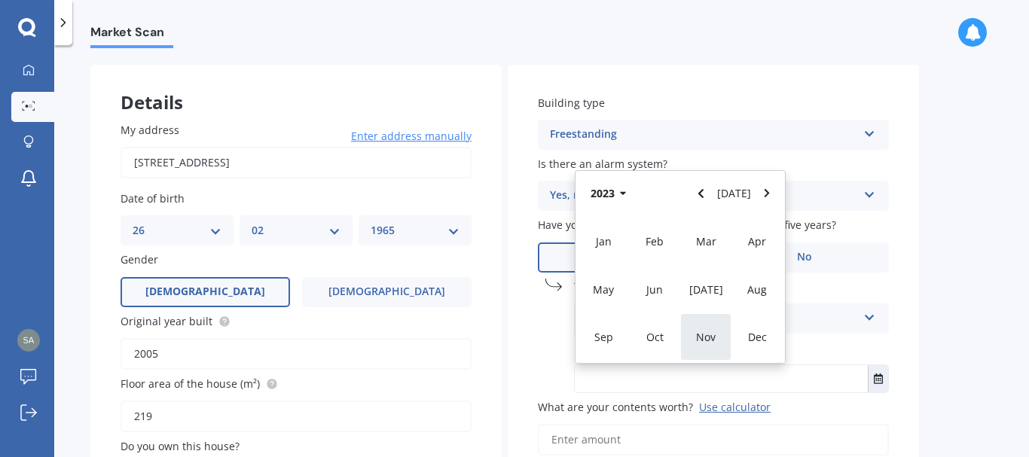
click at [704, 335] on span "Nov" at bounding box center [706, 337] width 20 height 14
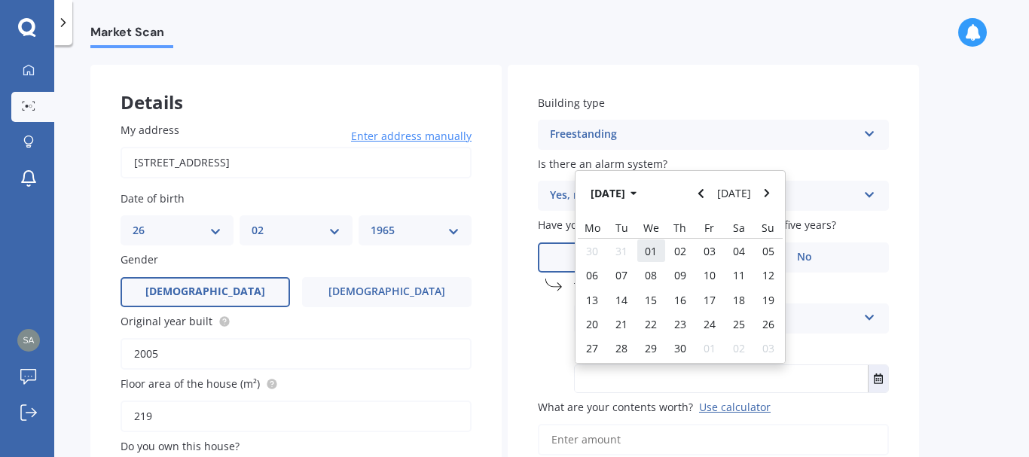
click at [650, 249] on span "01" at bounding box center [651, 251] width 12 height 14
type input "01/11/2023"
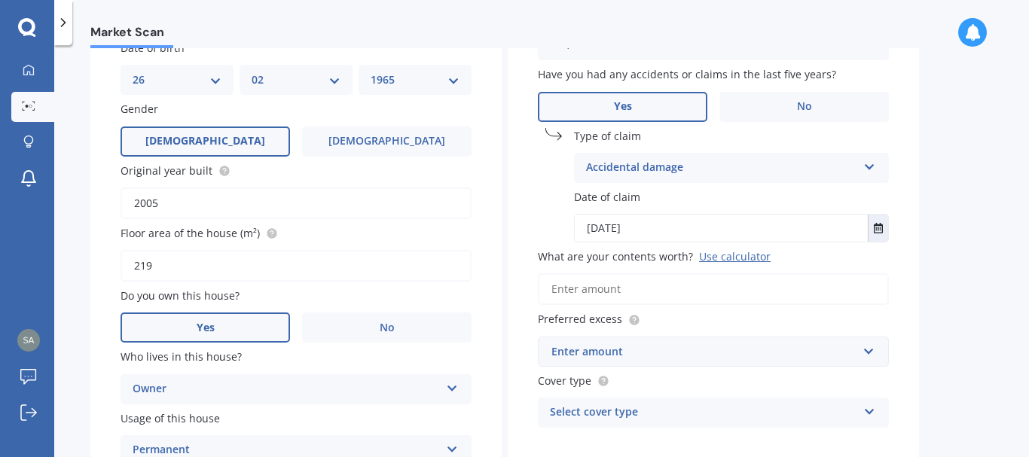
scroll to position [282, 0]
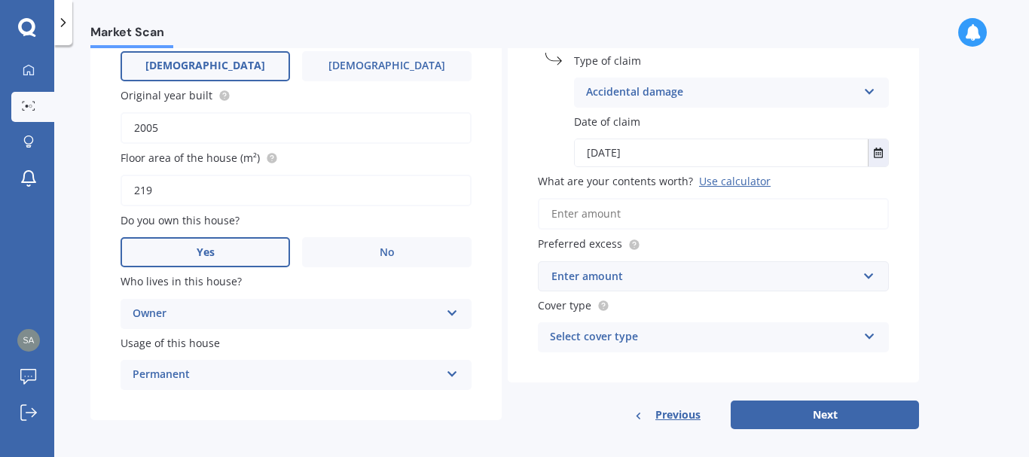
click at [624, 210] on input "What are your contents worth? Use calculator" at bounding box center [713, 214] width 351 height 32
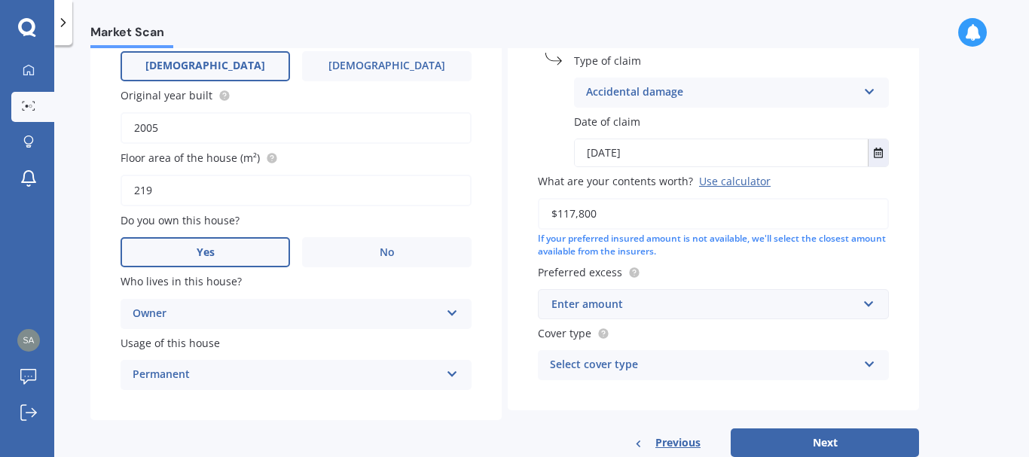
type input "$117,800"
click at [612, 312] on div "Enter amount" at bounding box center [704, 304] width 306 height 17
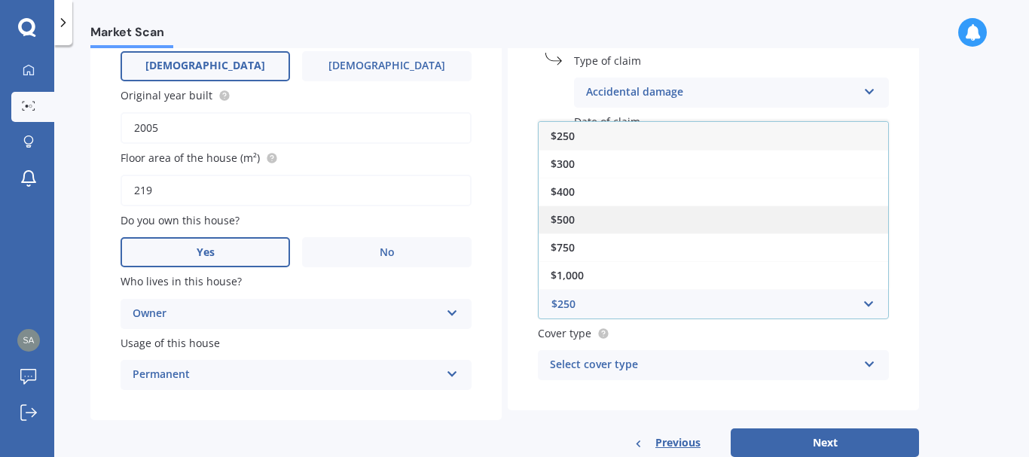
click at [575, 211] on div "$500" at bounding box center [712, 220] width 349 height 28
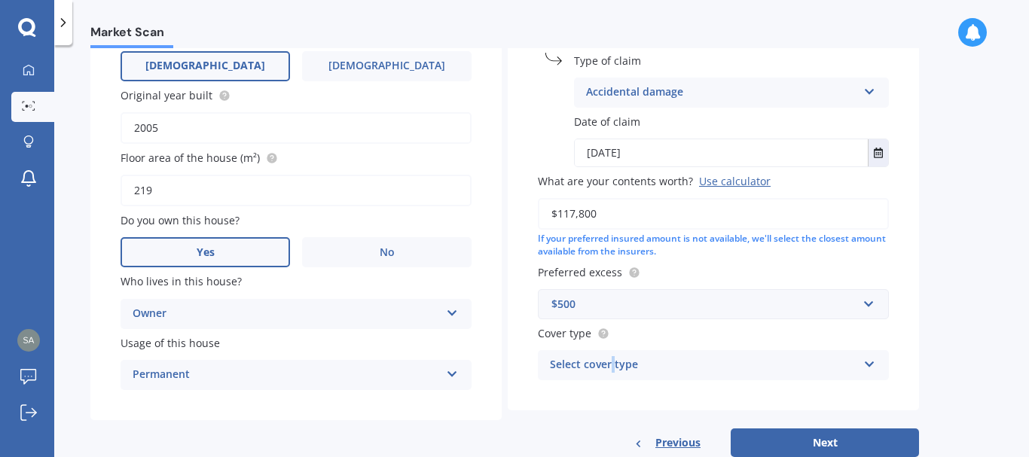
click at [612, 368] on div "Select cover type" at bounding box center [703, 365] width 307 height 18
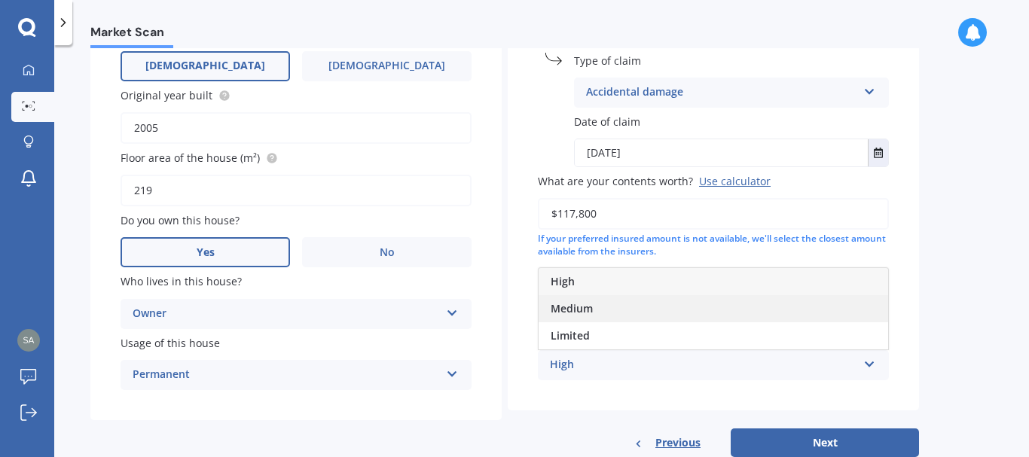
click at [612, 309] on div "Medium" at bounding box center [712, 308] width 349 height 27
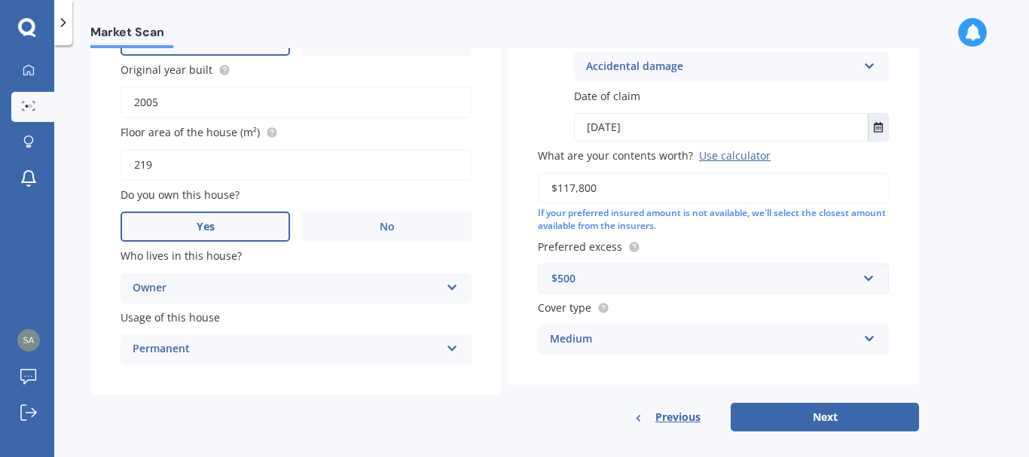
scroll to position [322, 0]
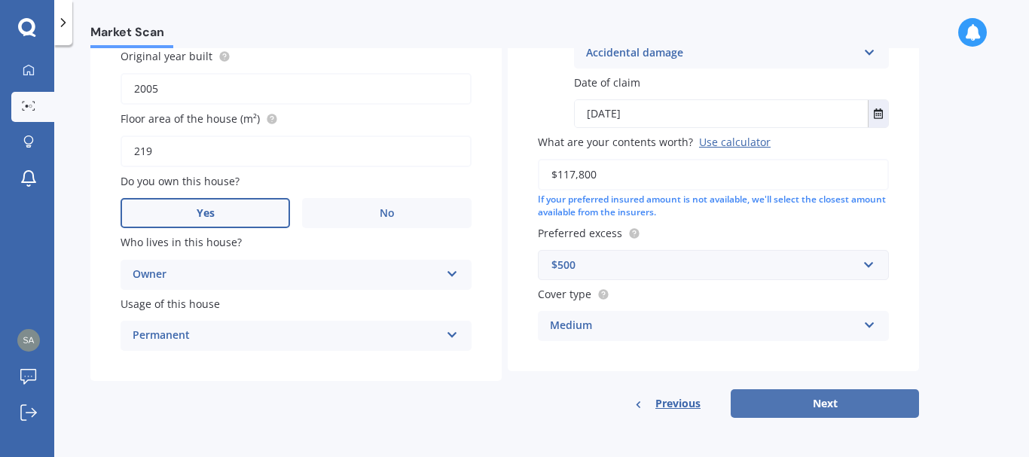
click at [804, 391] on button "Next" at bounding box center [824, 403] width 188 height 29
select select "26"
select select "02"
select select "1965"
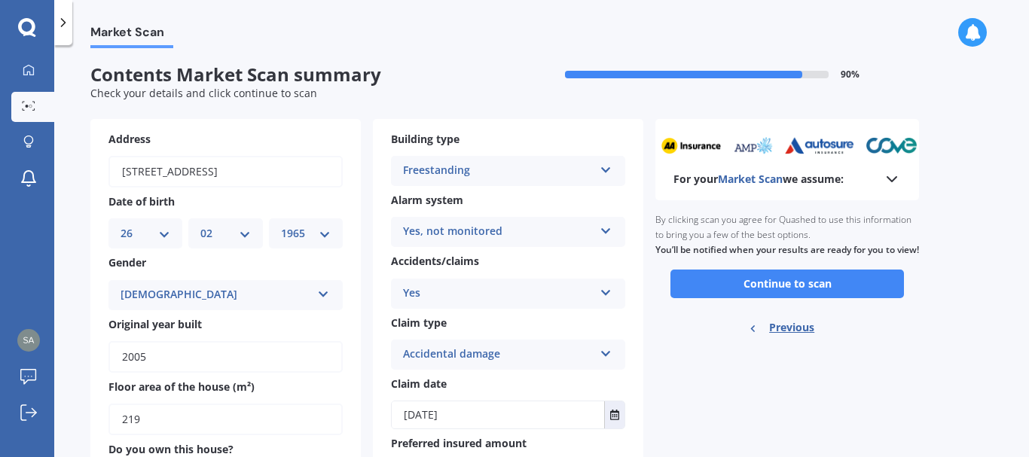
scroll to position [0, 0]
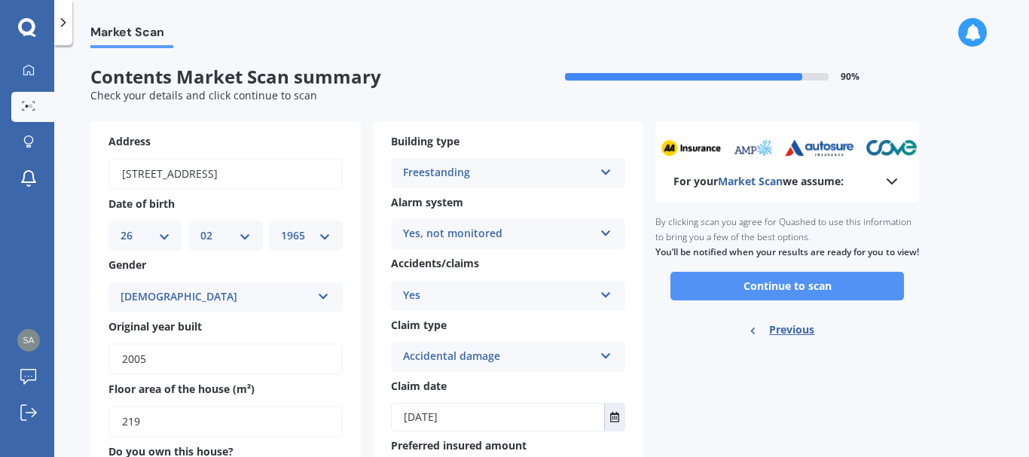
click at [816, 300] on button "Continue to scan" at bounding box center [786, 286] width 233 height 29
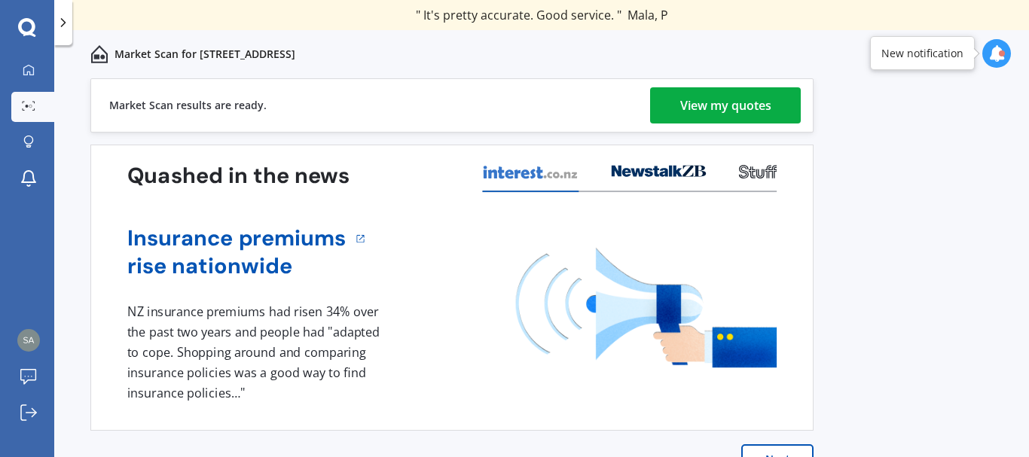
click at [727, 113] on div "View my quotes" at bounding box center [725, 105] width 91 height 36
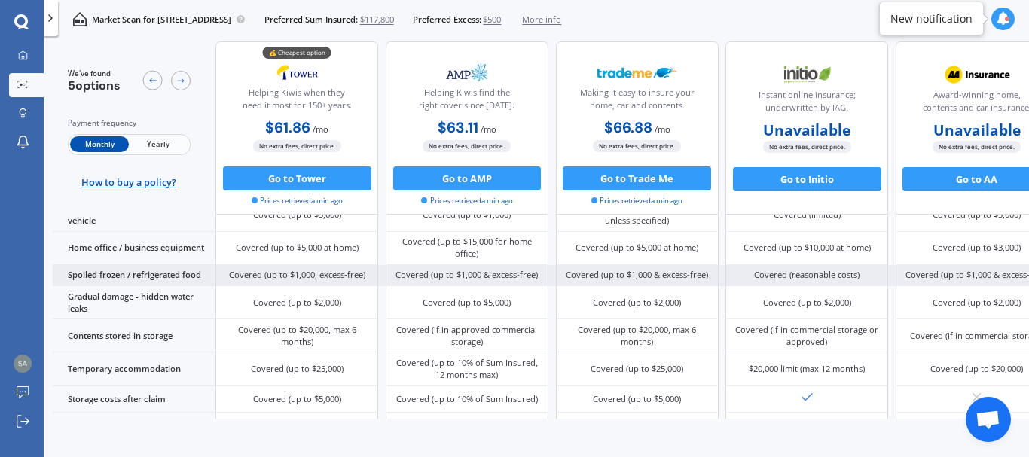
scroll to position [848, 0]
